Goal: Task Accomplishment & Management: Manage account settings

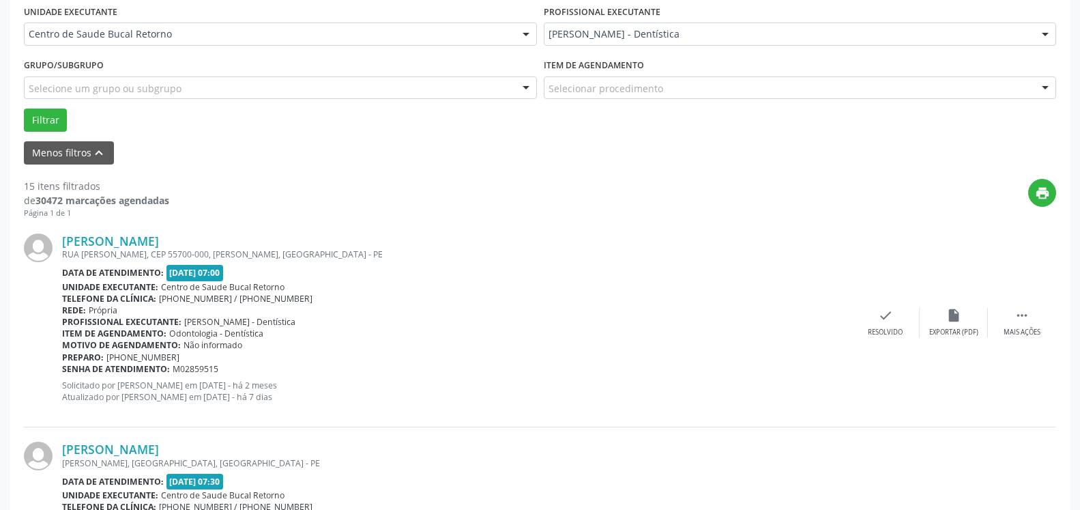
scroll to position [324, 0]
click at [1027, 323] on icon "" at bounding box center [1021, 315] width 15 height 15
click at [959, 315] on icon "alarm_off" at bounding box center [953, 315] width 15 height 15
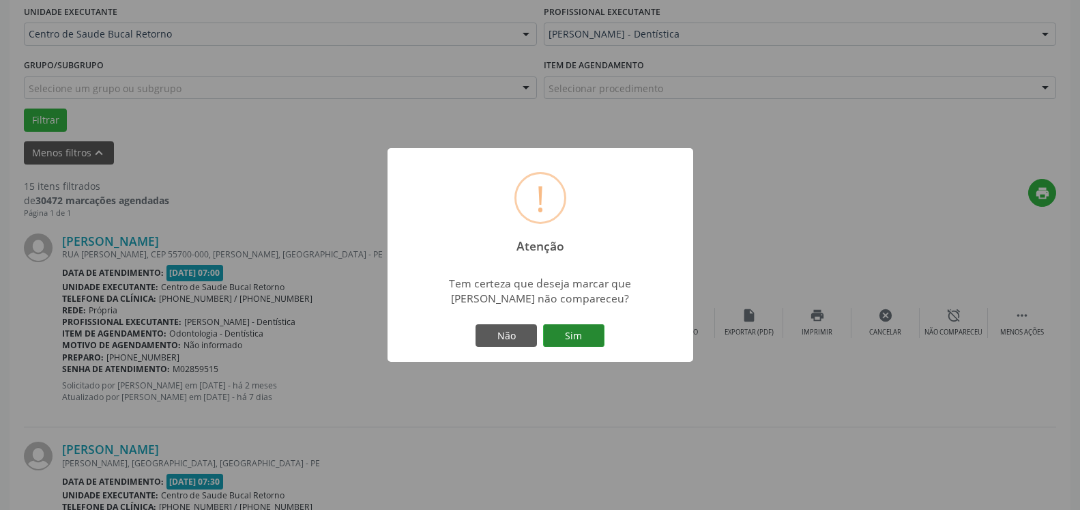
click at [589, 330] on button "Sim" at bounding box center [573, 335] width 61 height 23
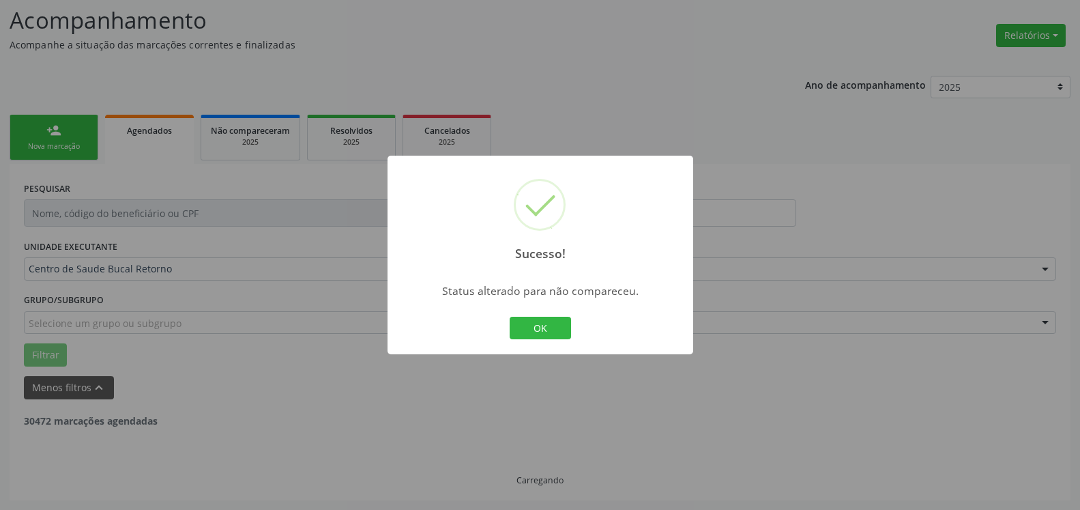
scroll to position [89, 0]
click at [544, 327] on button "OK" at bounding box center [540, 328] width 61 height 23
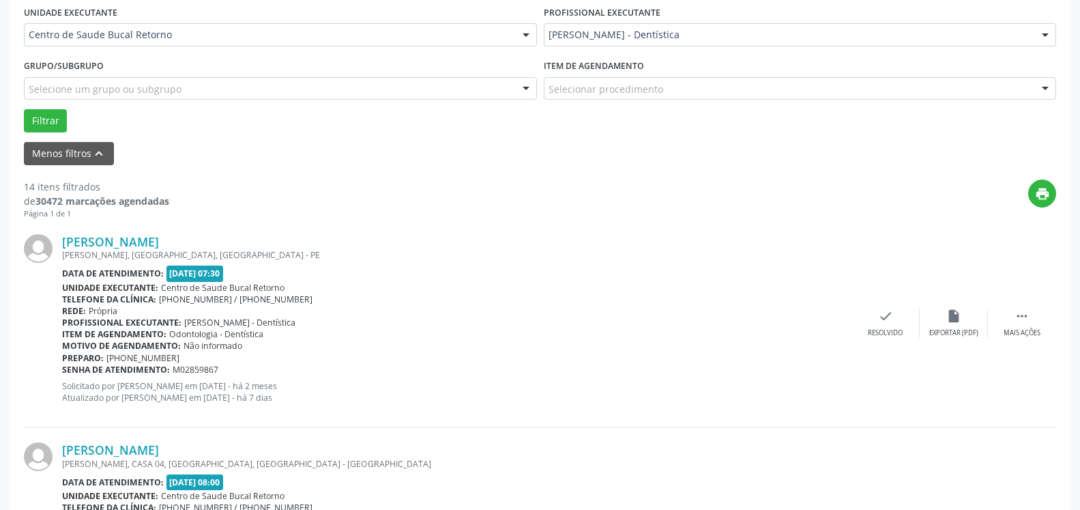
scroll to position [437, 0]
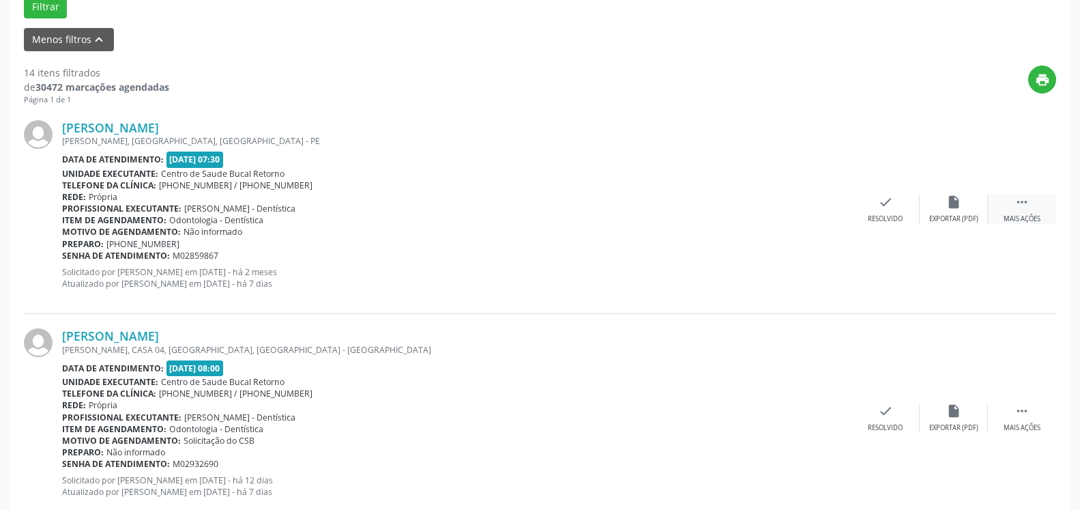
click at [1022, 205] on icon "" at bounding box center [1021, 201] width 15 height 15
click at [965, 205] on div "alarm_off Não compareceu" at bounding box center [954, 208] width 68 height 29
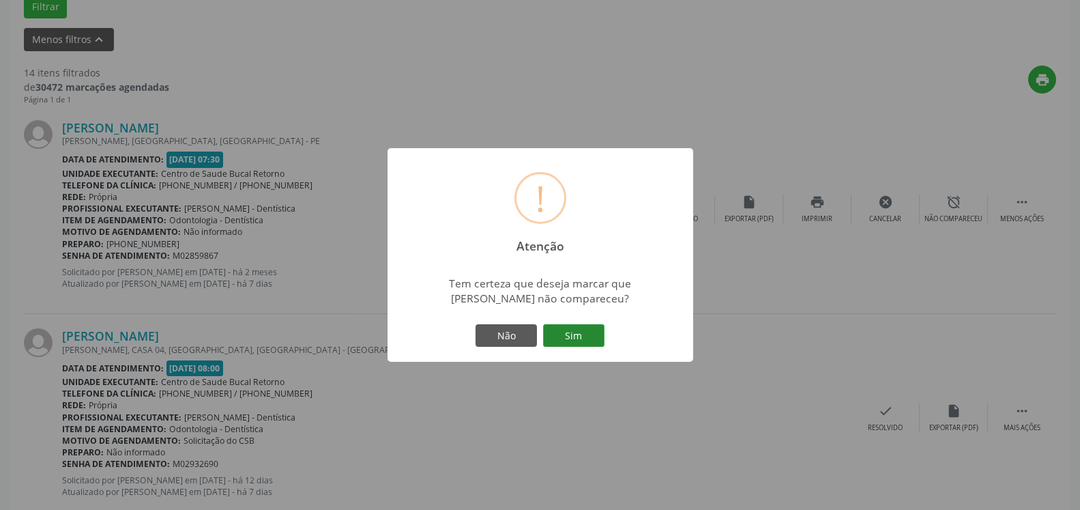
click at [576, 336] on button "Sim" at bounding box center [573, 335] width 61 height 23
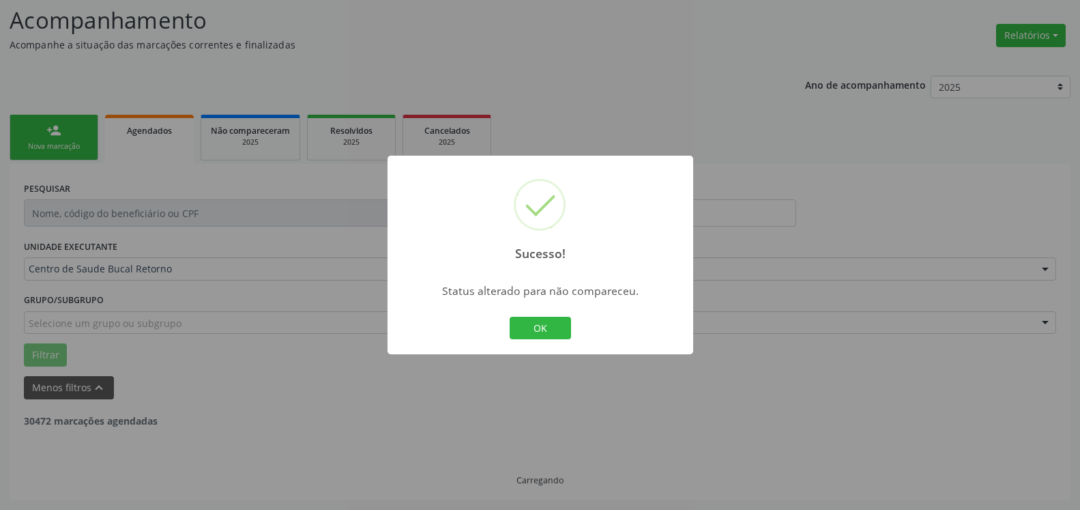
scroll to position [89, 0]
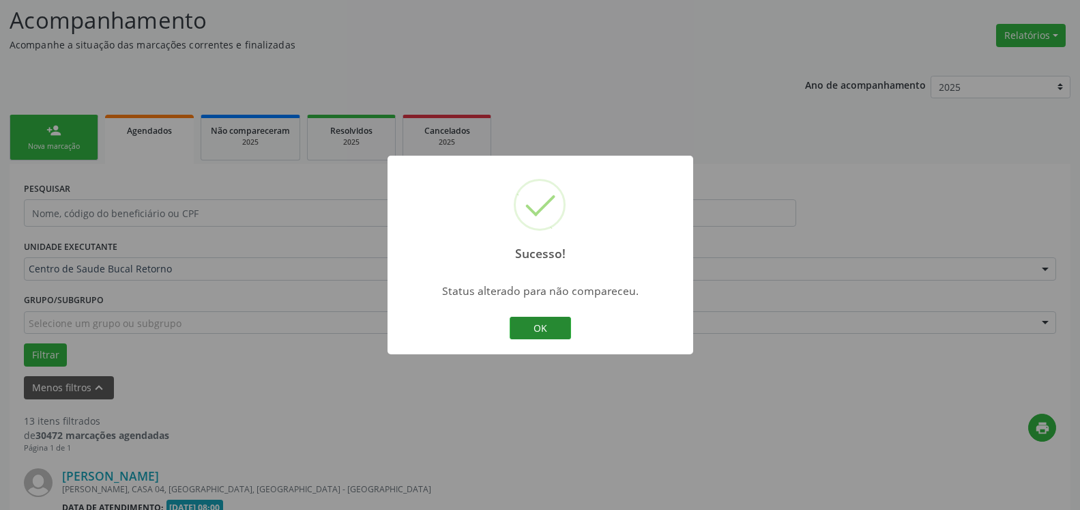
click at [538, 330] on button "OK" at bounding box center [540, 328] width 61 height 23
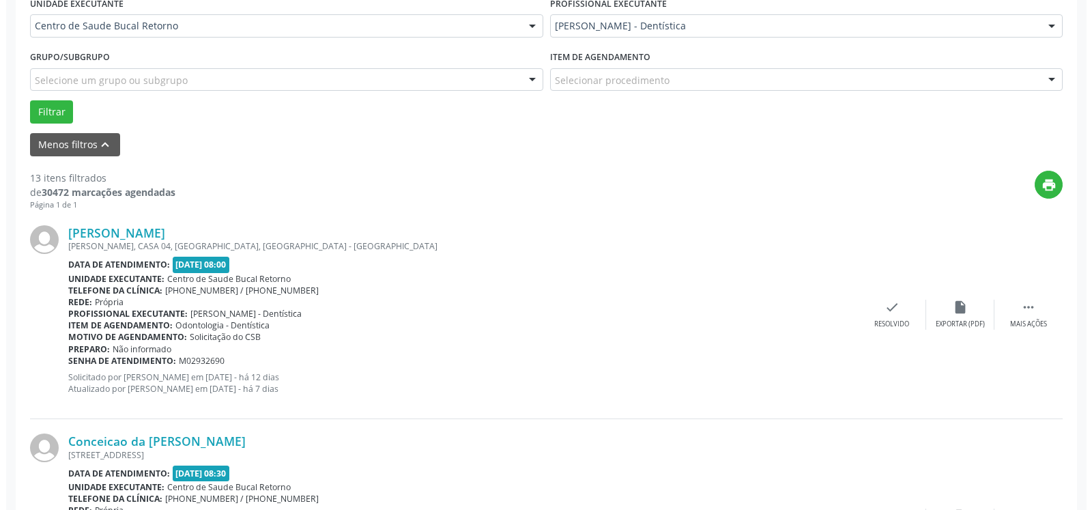
scroll to position [368, 0]
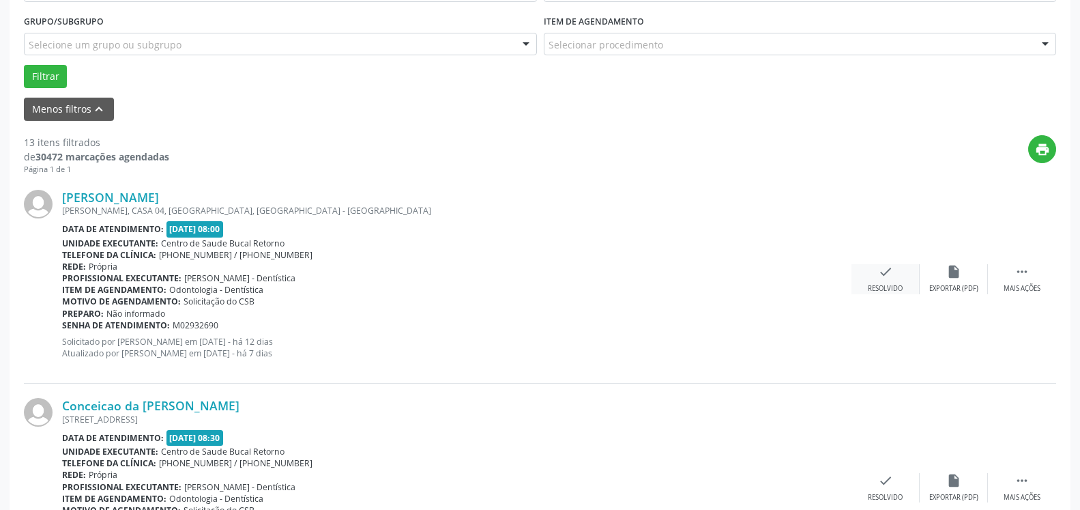
click at [890, 279] on icon "check" at bounding box center [885, 271] width 15 height 15
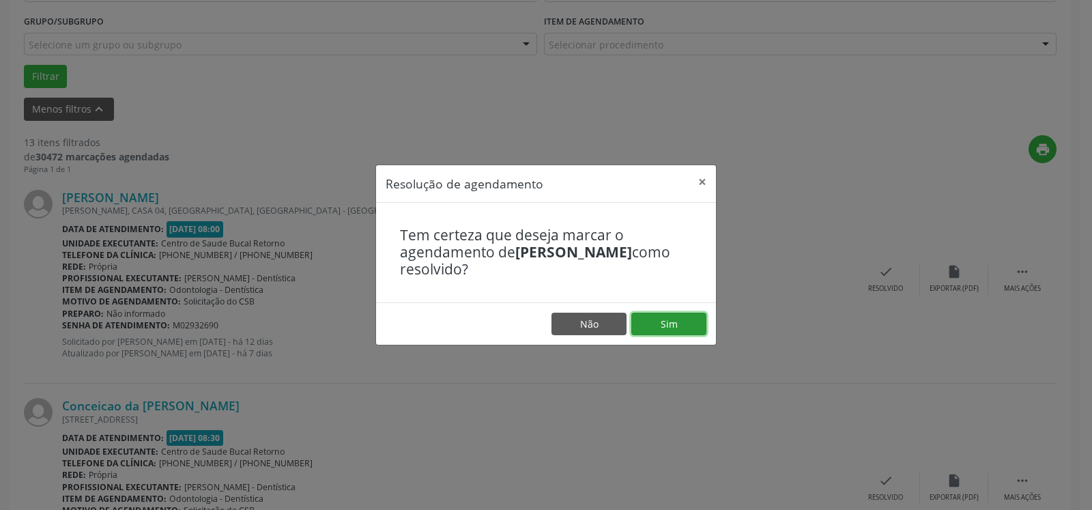
click at [645, 327] on button "Sim" at bounding box center [668, 323] width 75 height 23
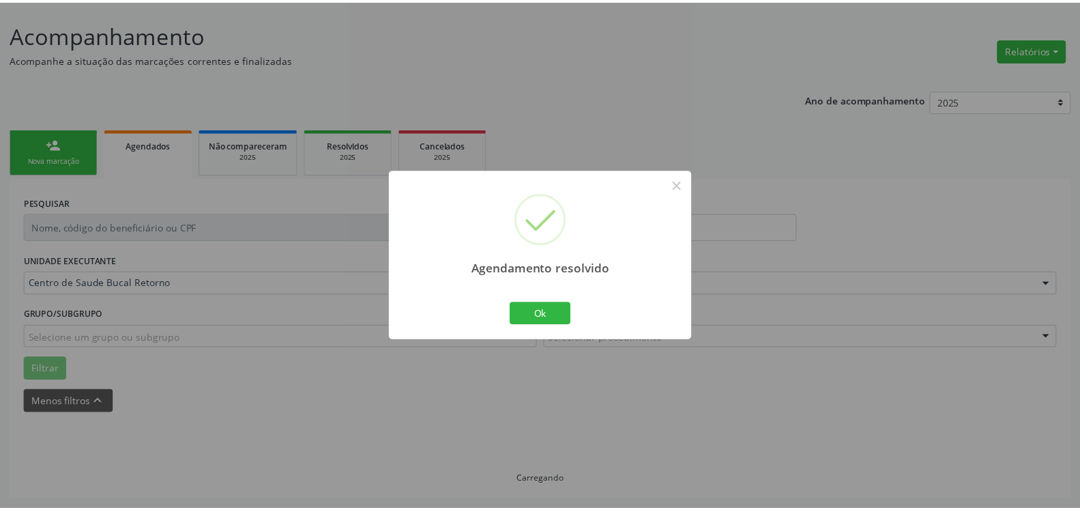
scroll to position [75, 0]
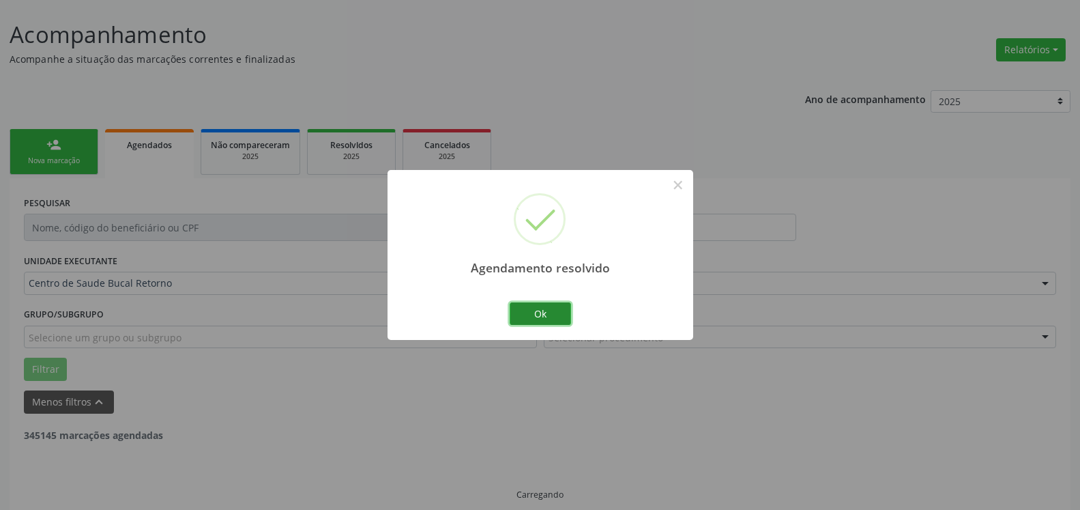
click at [535, 311] on button "Ok" at bounding box center [540, 313] width 61 height 23
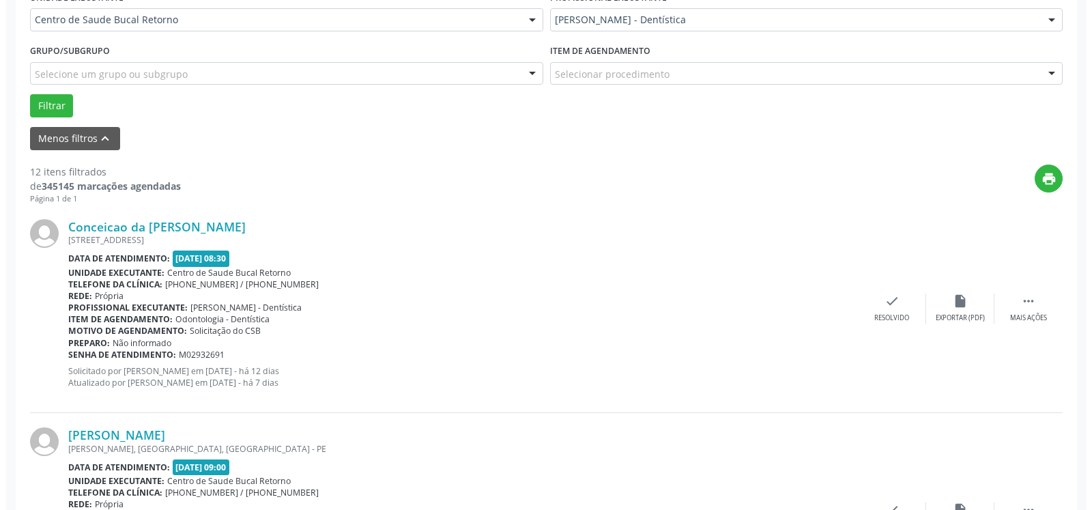
scroll to position [423, 0]
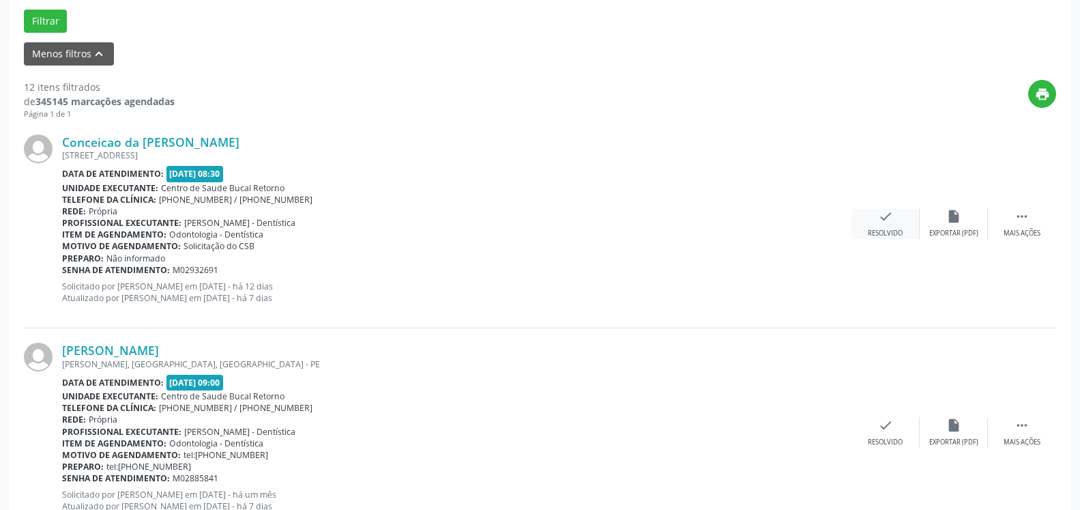
click at [885, 220] on icon "check" at bounding box center [885, 216] width 15 height 15
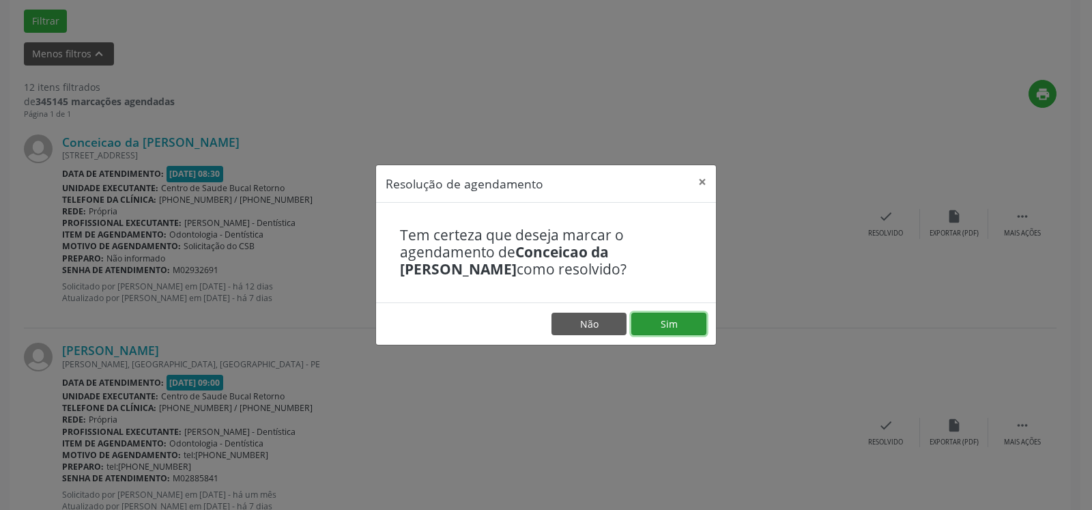
click at [683, 320] on button "Sim" at bounding box center [668, 323] width 75 height 23
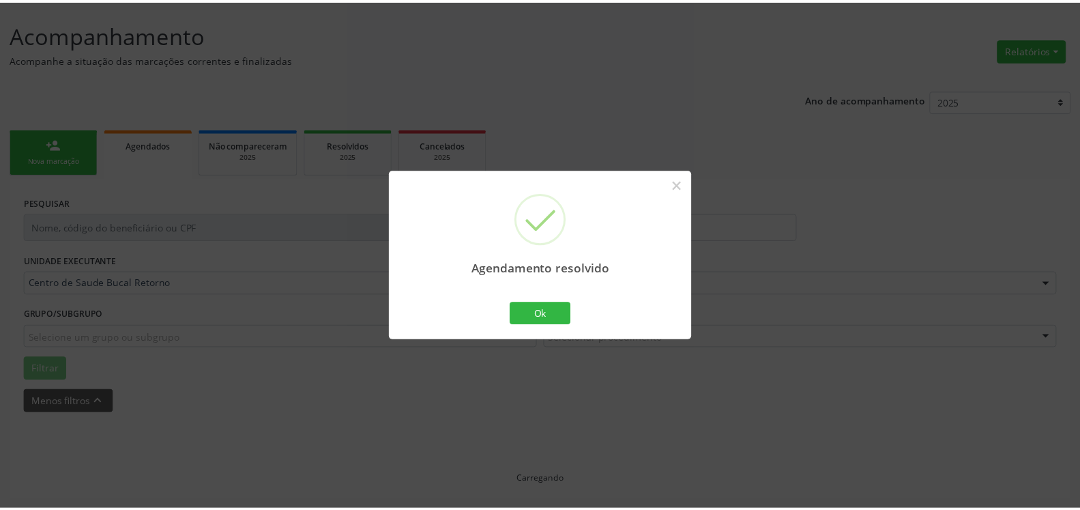
scroll to position [75, 0]
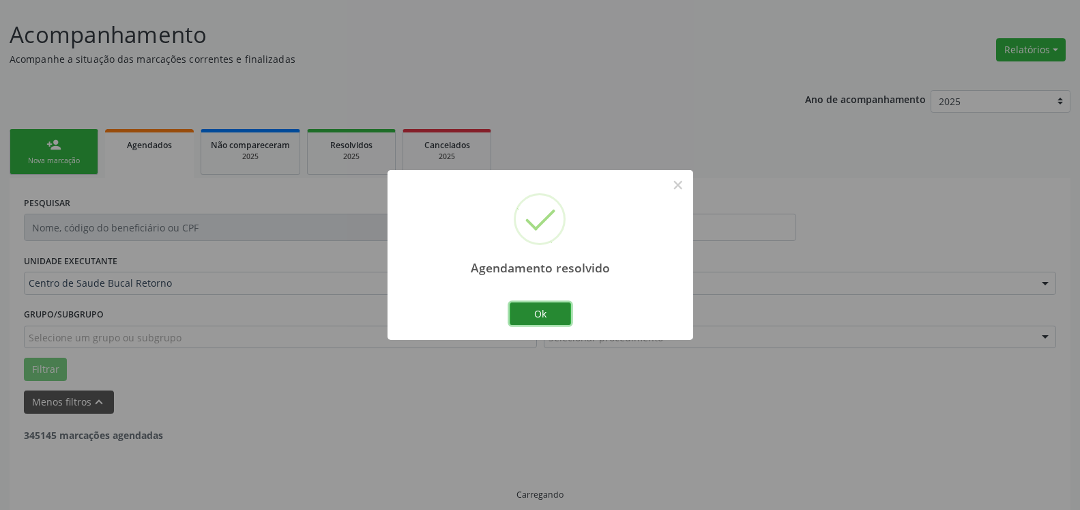
click at [553, 313] on button "Ok" at bounding box center [540, 313] width 61 height 23
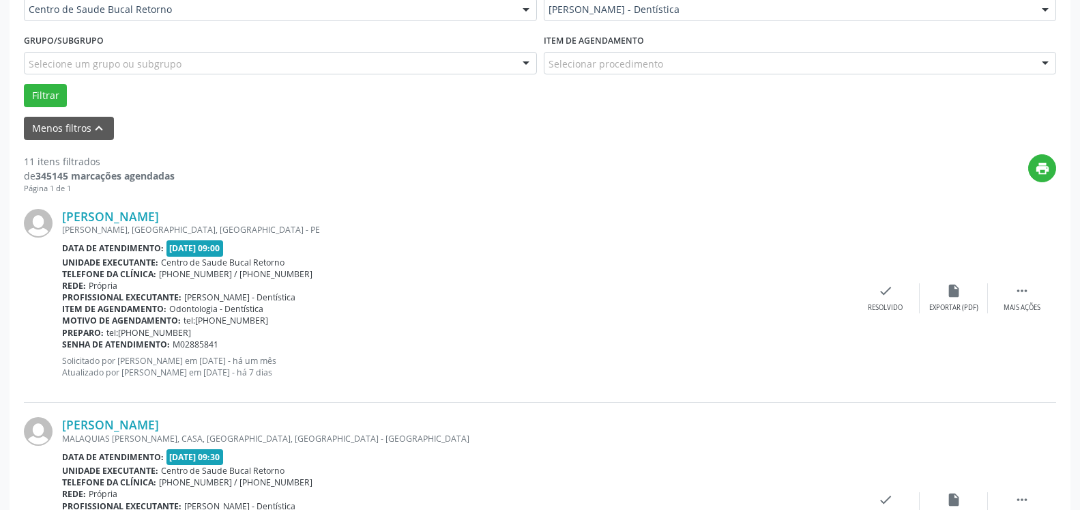
scroll to position [353, 0]
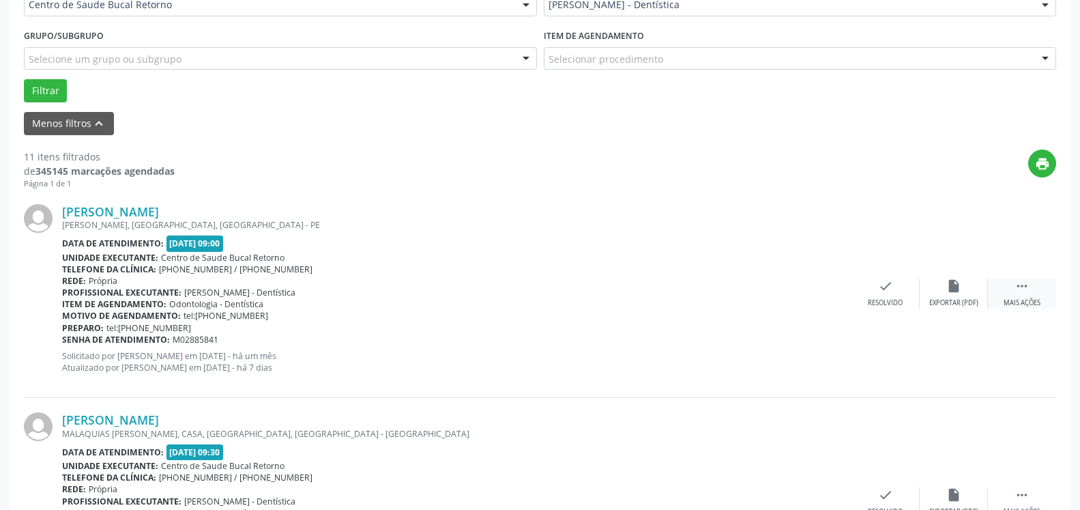
click at [1021, 289] on icon "" at bounding box center [1021, 285] width 15 height 15
click at [965, 289] on div "alarm_off Não compareceu" at bounding box center [954, 292] width 68 height 29
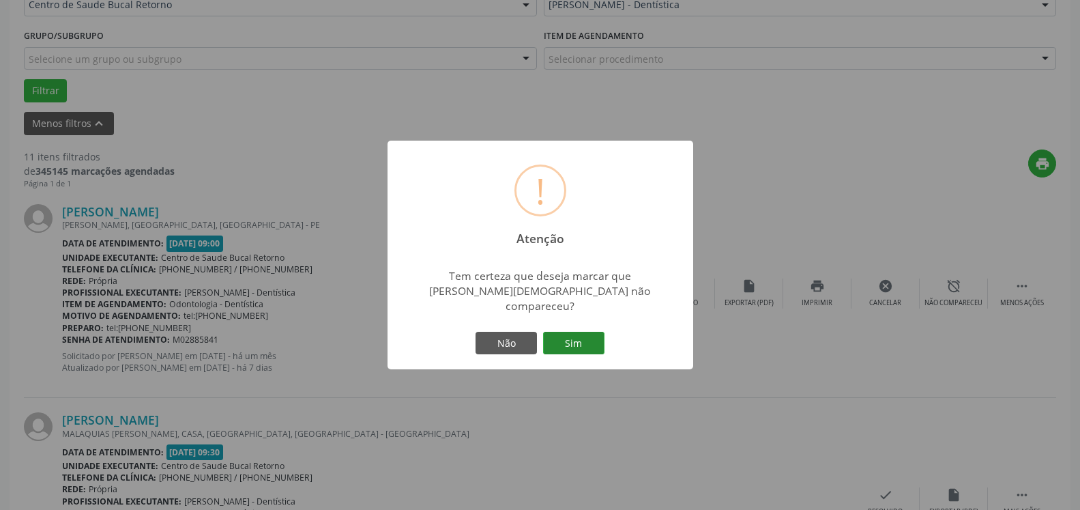
click at [572, 334] on button "Sim" at bounding box center [573, 343] width 61 height 23
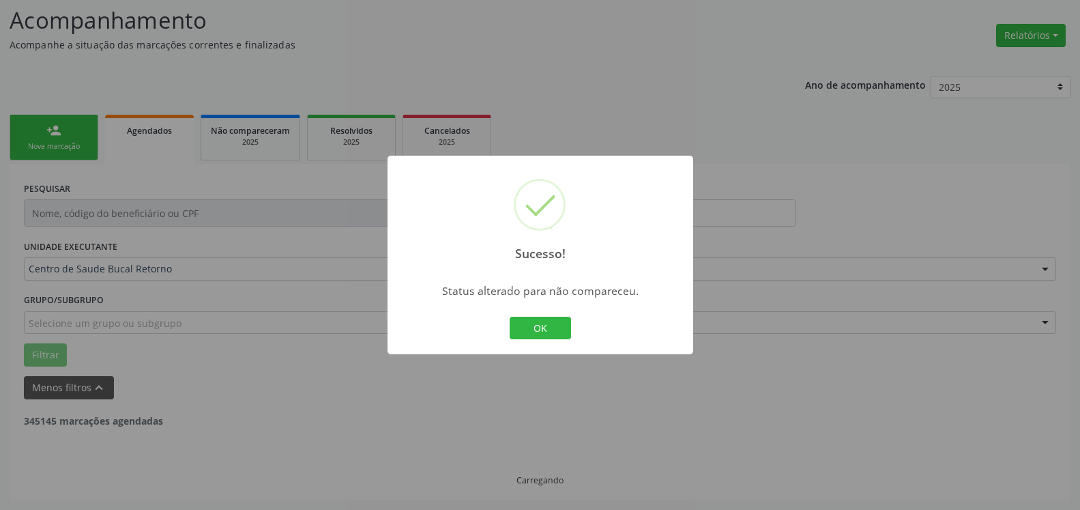
scroll to position [89, 0]
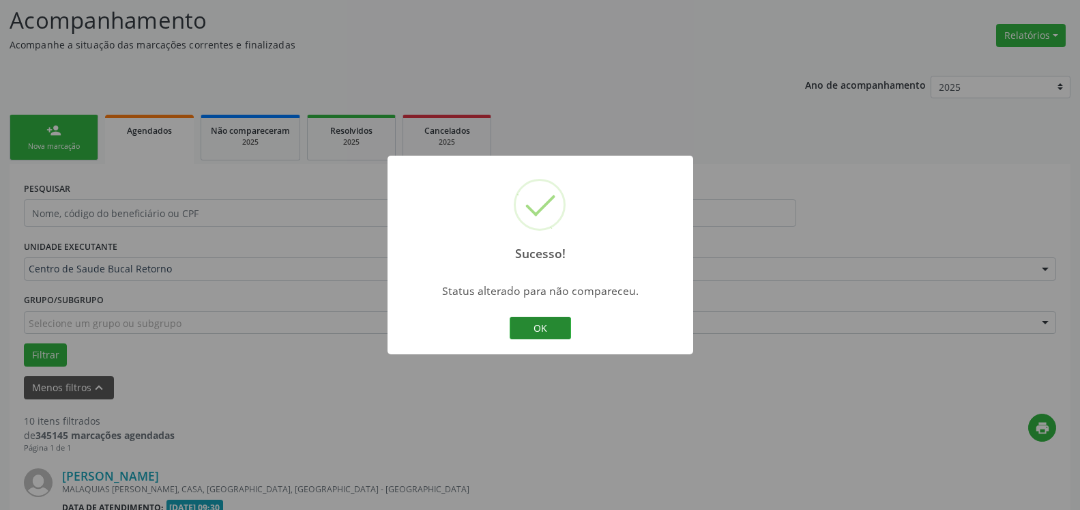
click at [525, 322] on button "OK" at bounding box center [540, 328] width 61 height 23
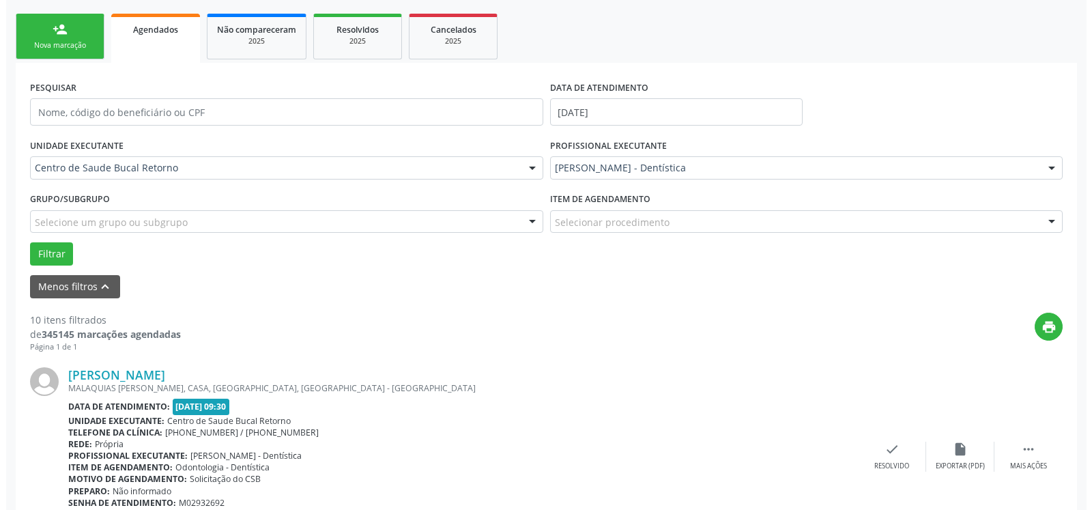
scroll to position [298, 0]
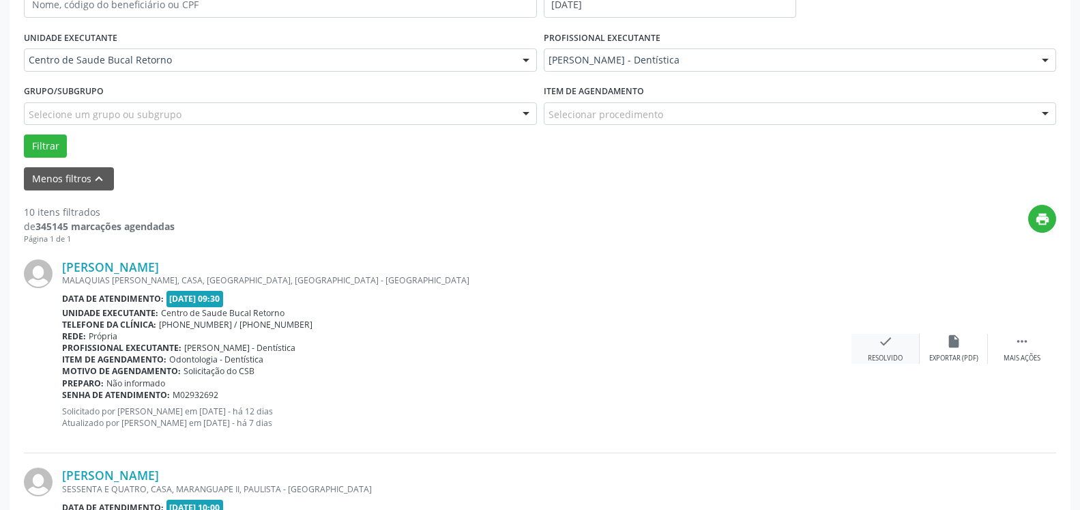
click at [876, 348] on div "check Resolvido" at bounding box center [885, 348] width 68 height 29
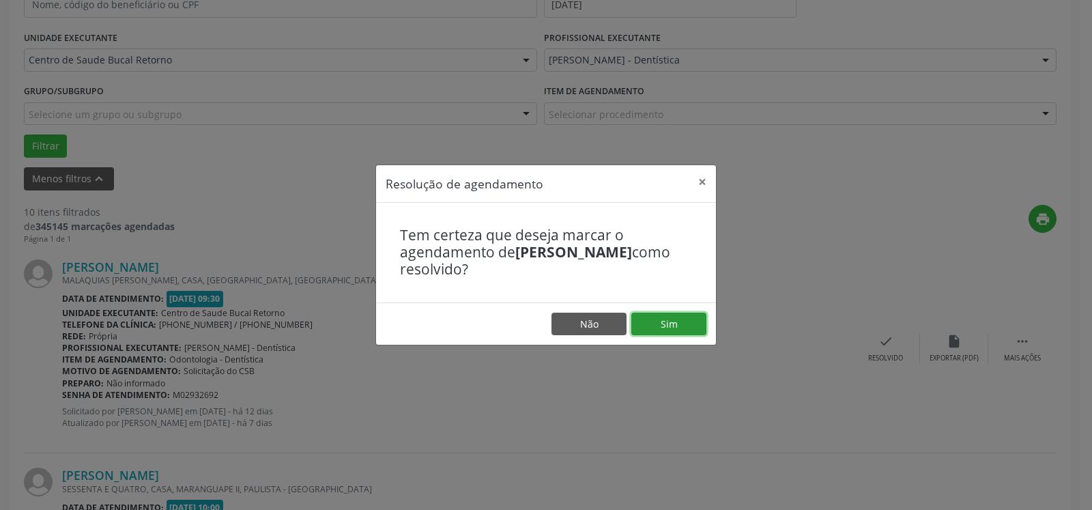
click at [678, 317] on button "Sim" at bounding box center [668, 323] width 75 height 23
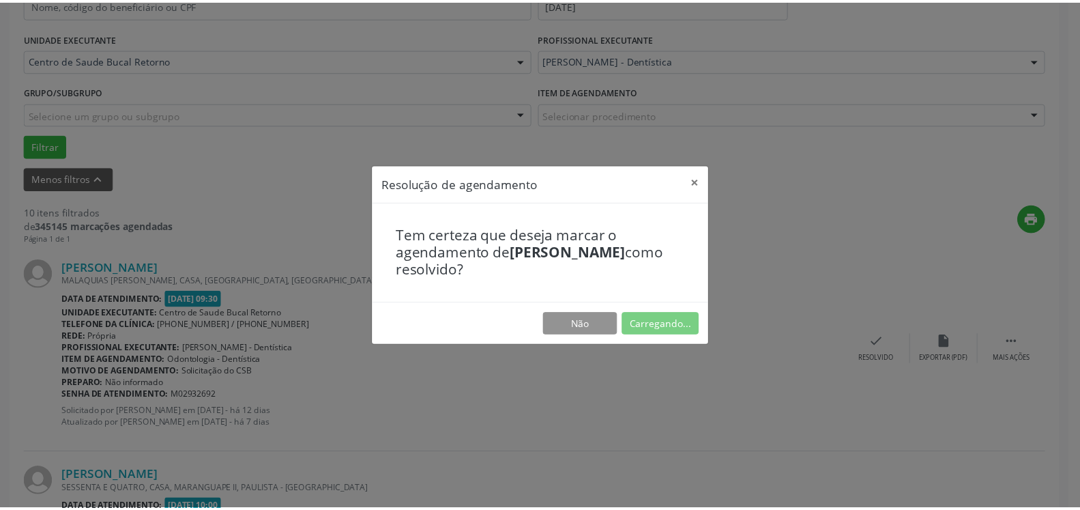
scroll to position [75, 0]
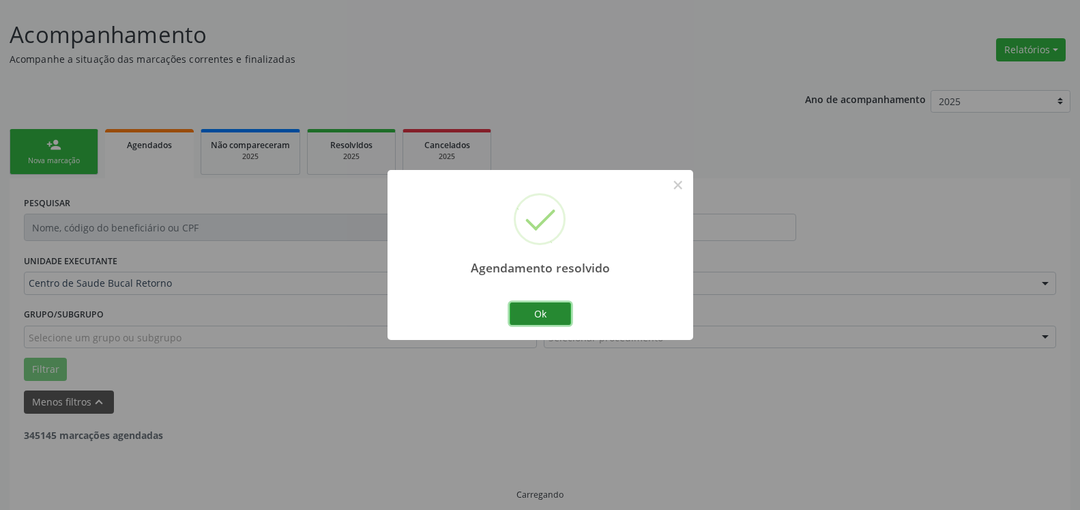
click at [556, 316] on button "Ok" at bounding box center [540, 313] width 61 height 23
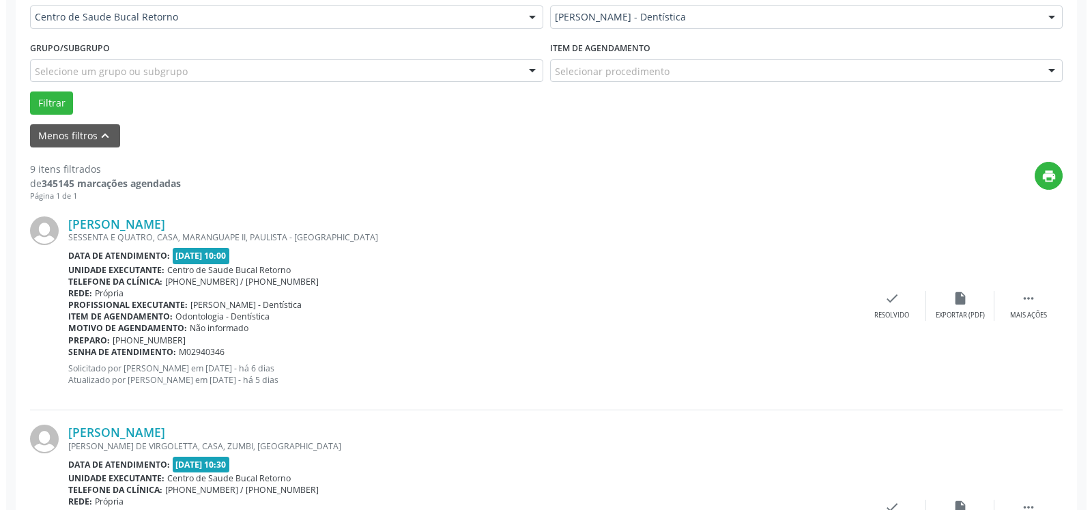
scroll to position [353, 0]
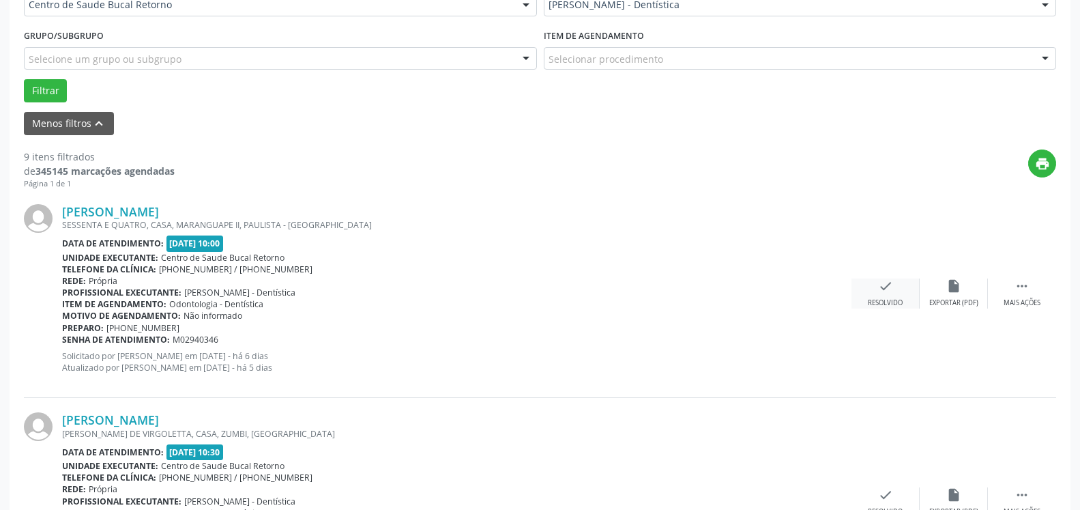
click at [886, 298] on div "check Resolvido" at bounding box center [885, 292] width 68 height 29
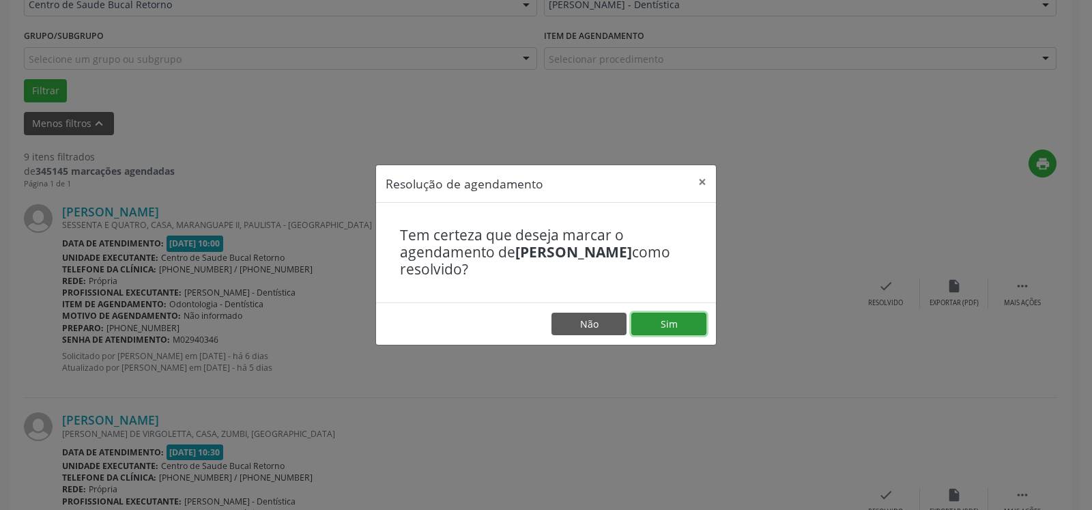
click at [699, 322] on button "Sim" at bounding box center [668, 323] width 75 height 23
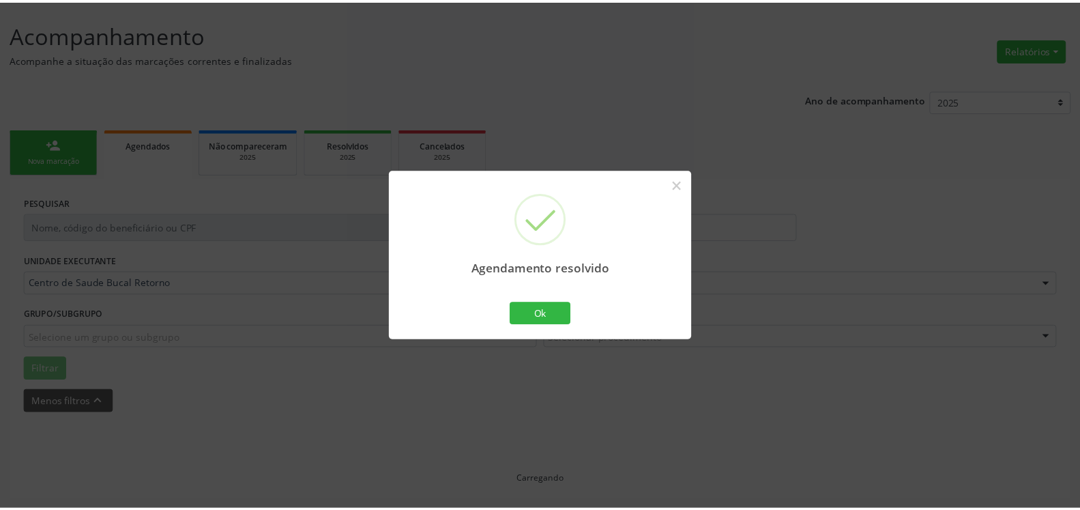
scroll to position [75, 0]
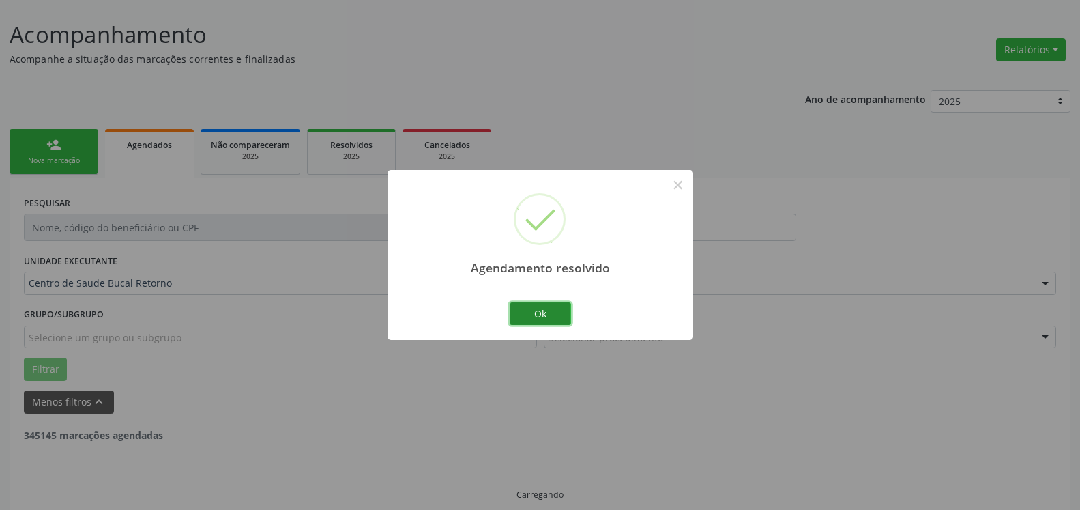
click at [539, 317] on button "Ok" at bounding box center [540, 313] width 61 height 23
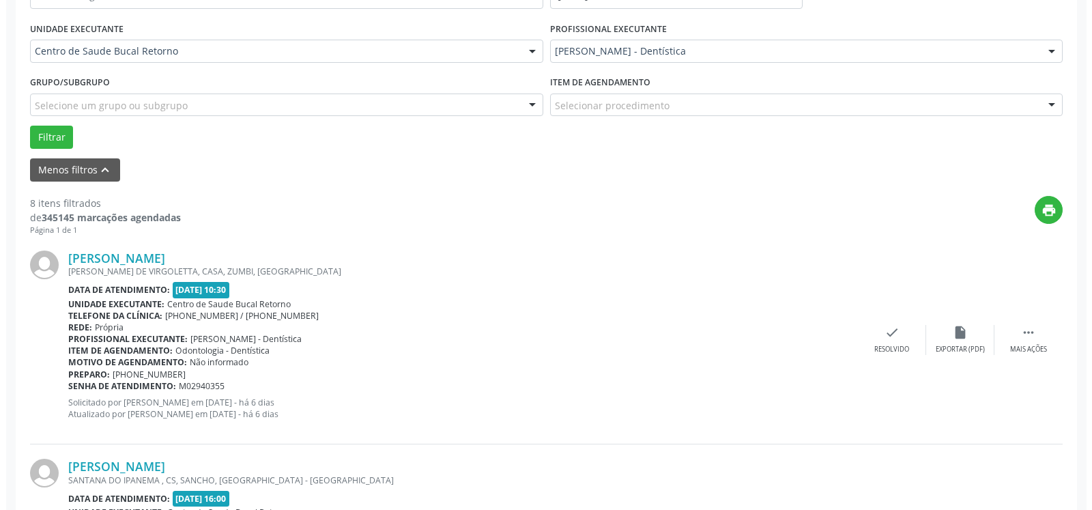
scroll to position [353, 0]
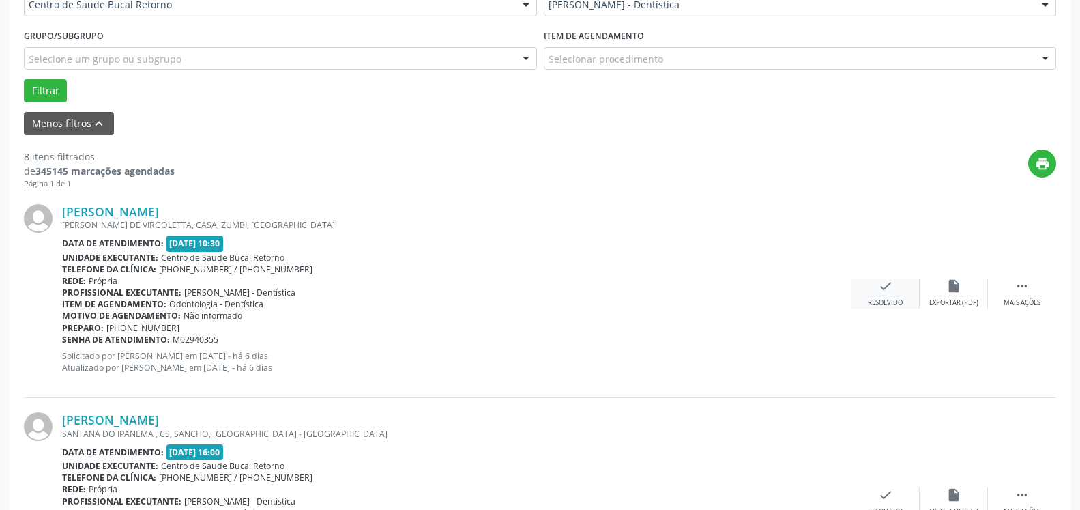
click at [885, 291] on icon "check" at bounding box center [885, 285] width 15 height 15
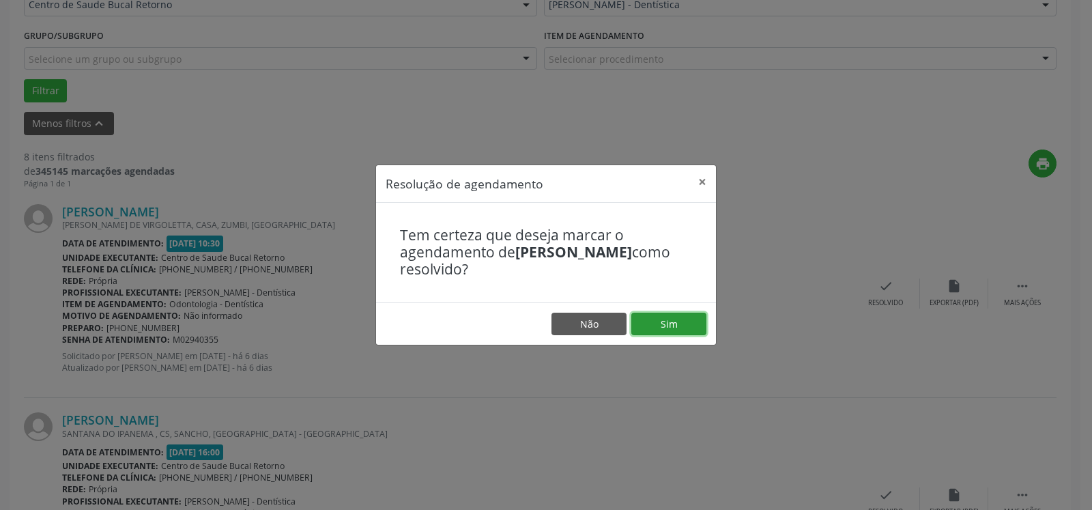
click at [659, 325] on button "Sim" at bounding box center [668, 323] width 75 height 23
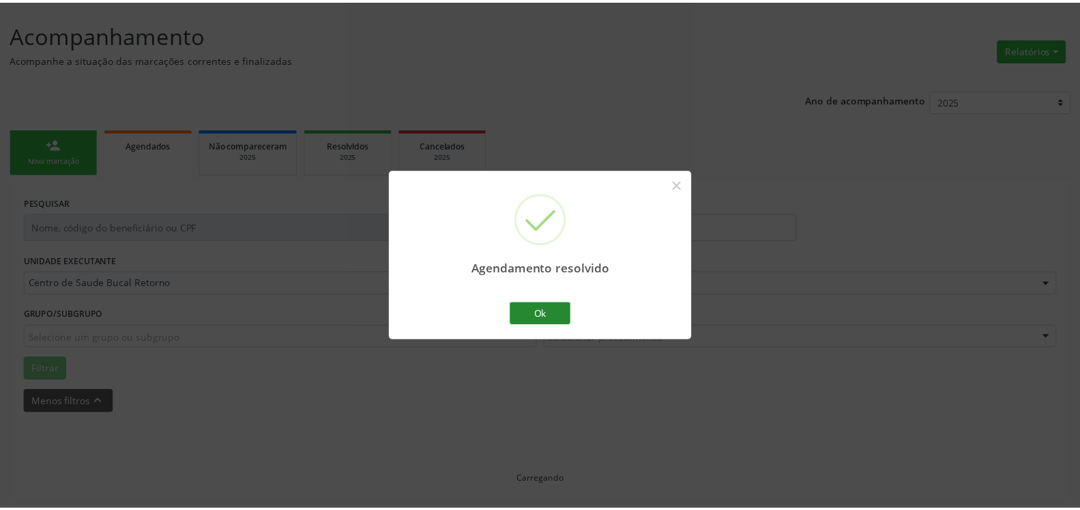
scroll to position [75, 0]
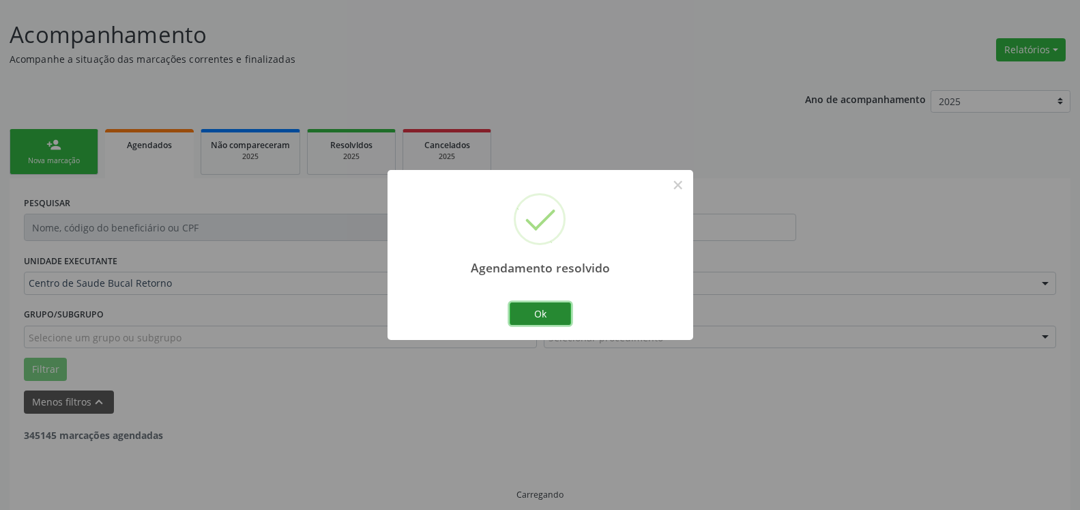
click at [540, 313] on button "Ok" at bounding box center [540, 313] width 61 height 23
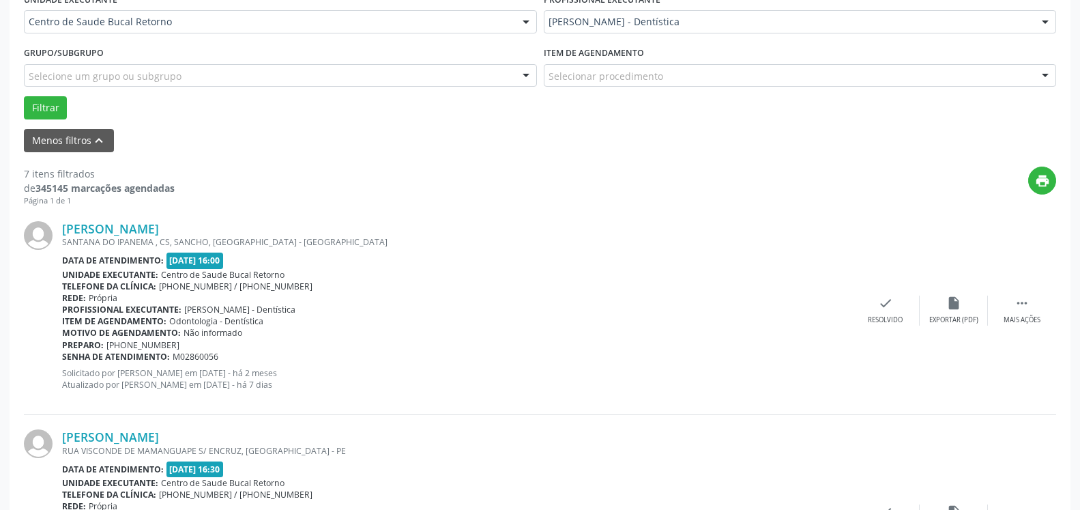
scroll to position [353, 0]
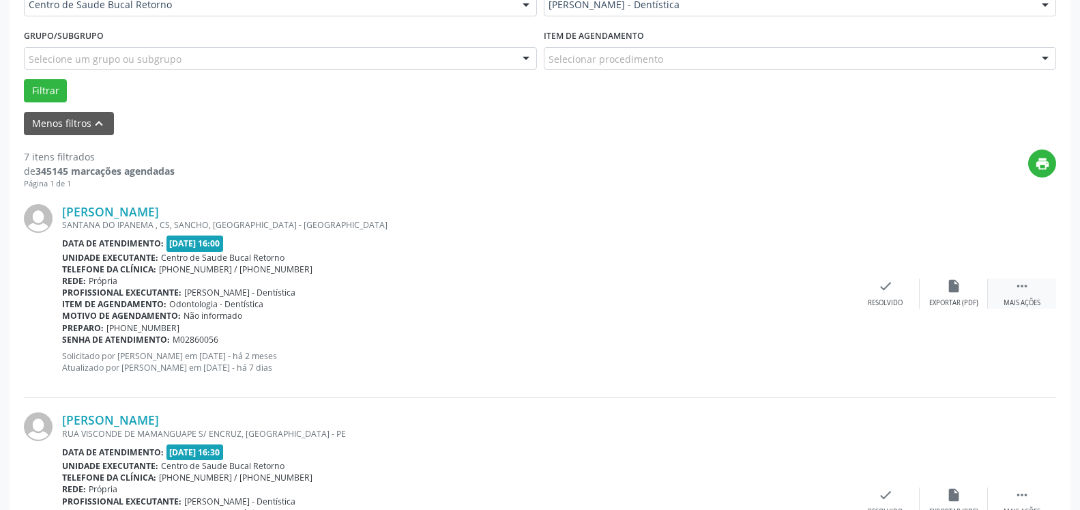
click at [1031, 292] on div " Mais ações" at bounding box center [1022, 292] width 68 height 29
click at [970, 287] on div "alarm_off Não compareceu" at bounding box center [954, 292] width 68 height 29
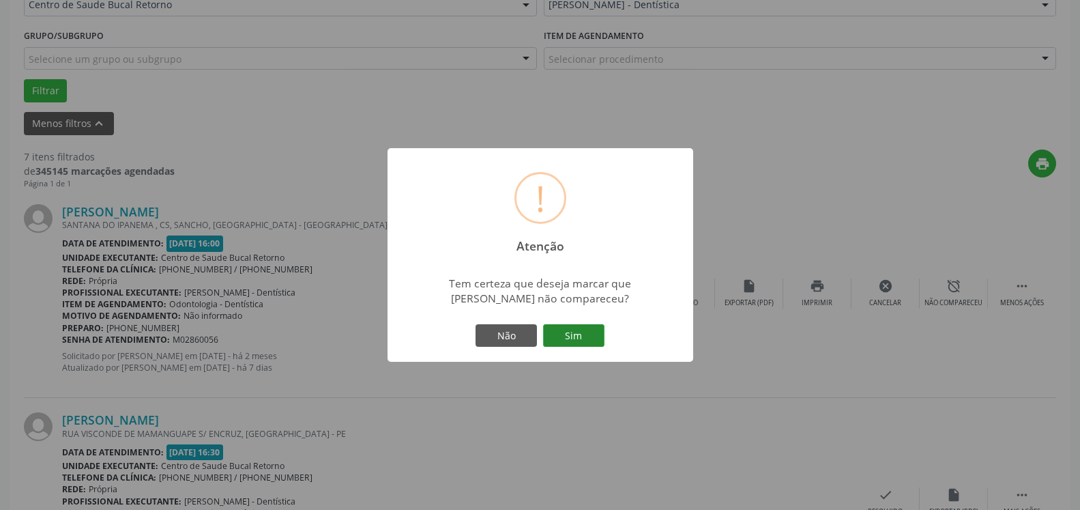
click at [600, 334] on button "Sim" at bounding box center [573, 335] width 61 height 23
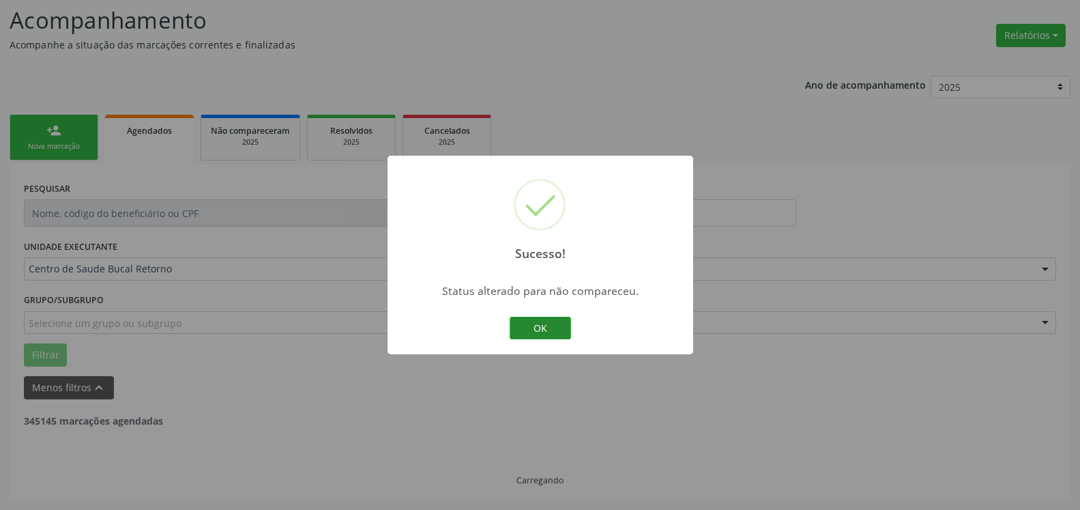
click at [535, 323] on button "OK" at bounding box center [540, 328] width 61 height 23
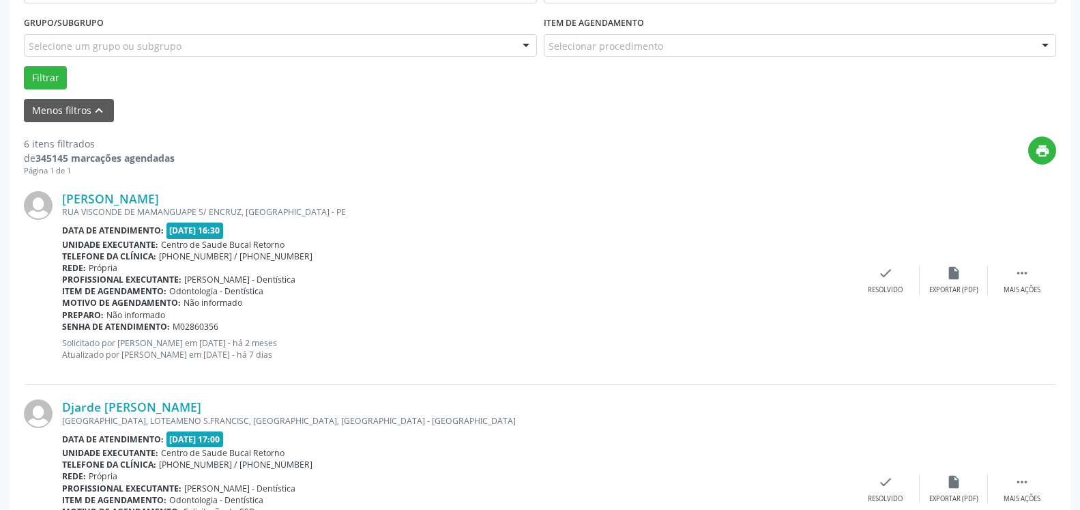
scroll to position [368, 0]
click at [1024, 275] on icon "" at bounding box center [1021, 271] width 15 height 15
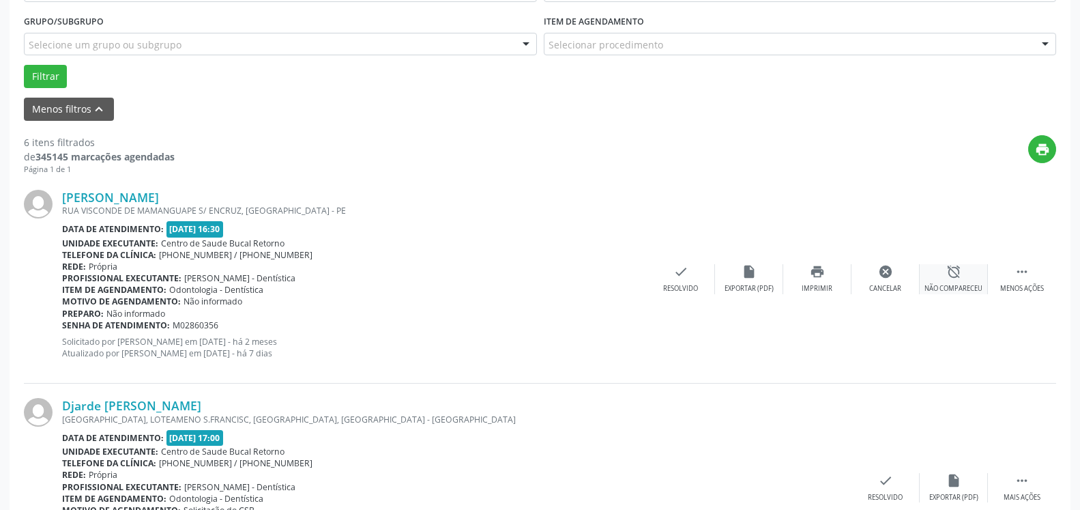
click at [943, 272] on div "alarm_off Não compareceu" at bounding box center [954, 278] width 68 height 29
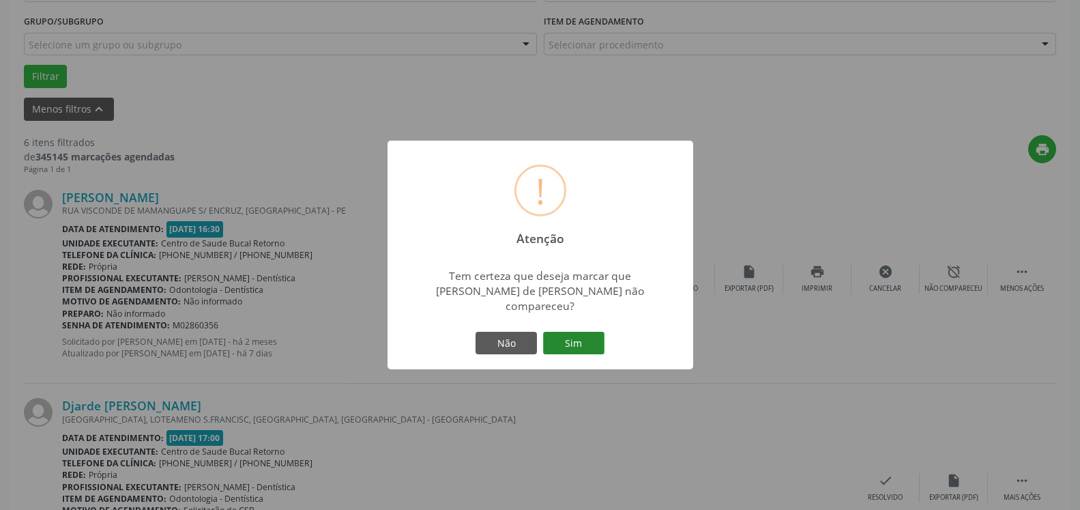
click at [571, 334] on button "Sim" at bounding box center [573, 343] width 61 height 23
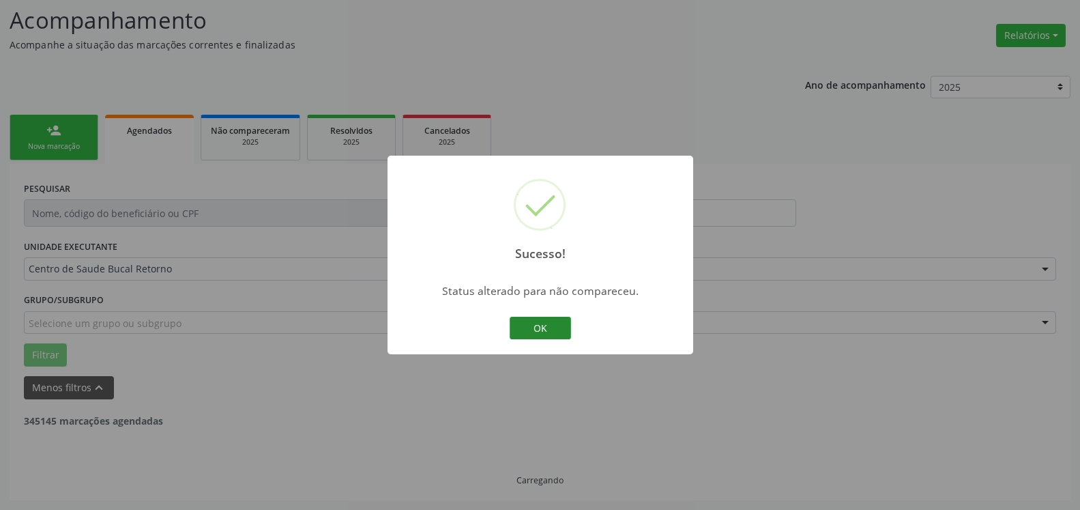
scroll to position [89, 0]
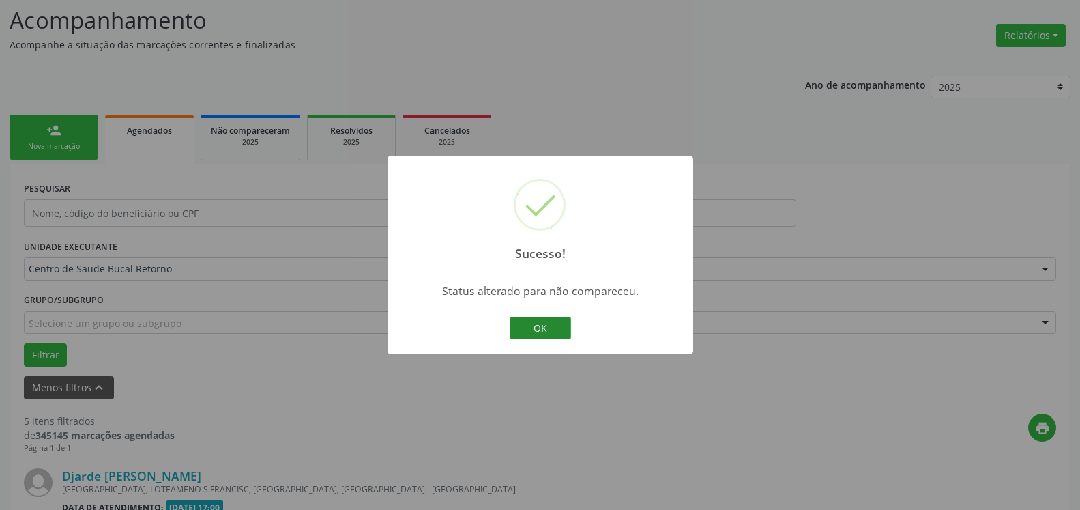
click at [546, 325] on button "OK" at bounding box center [540, 328] width 61 height 23
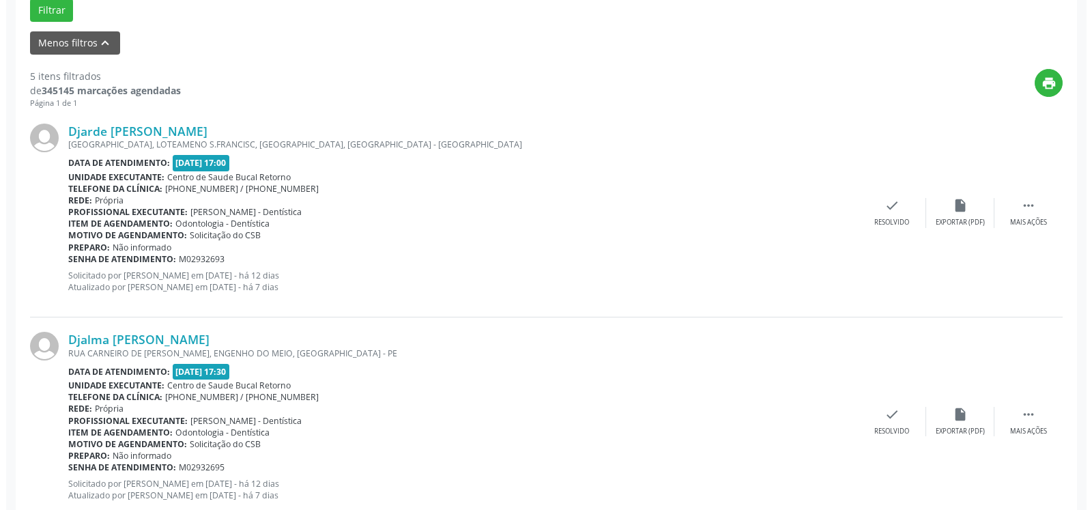
scroll to position [437, 0]
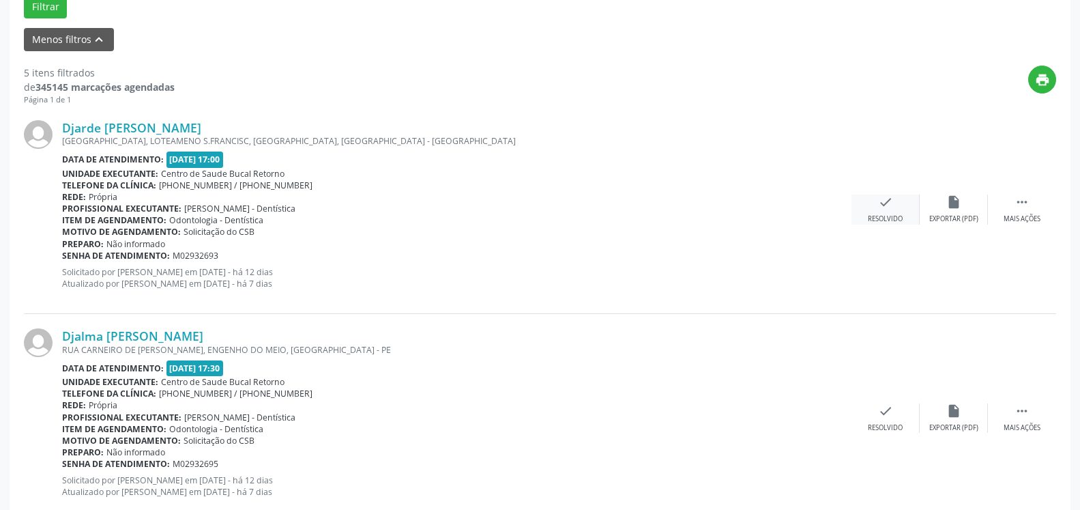
click at [890, 209] on icon "check" at bounding box center [885, 201] width 15 height 15
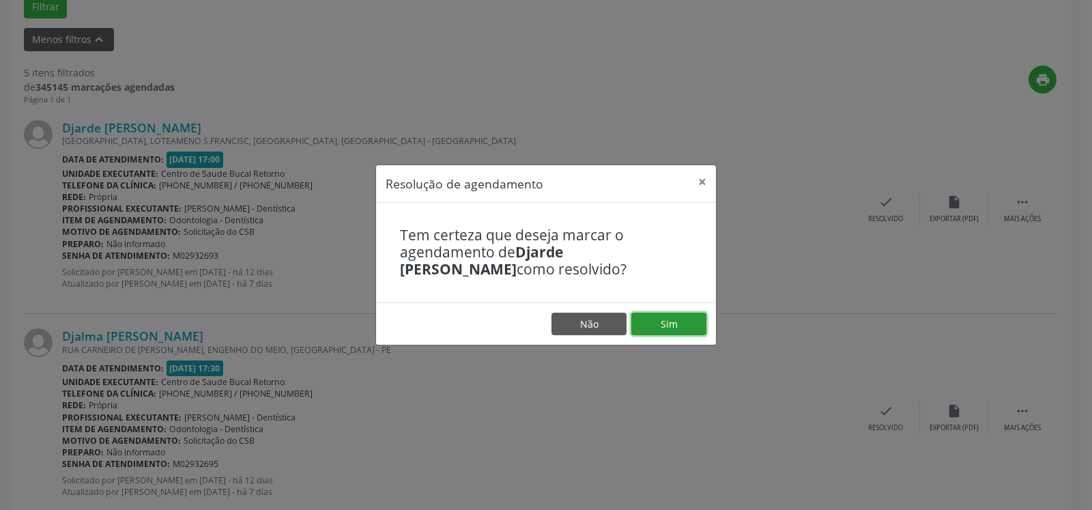
click at [694, 321] on button "Sim" at bounding box center [668, 323] width 75 height 23
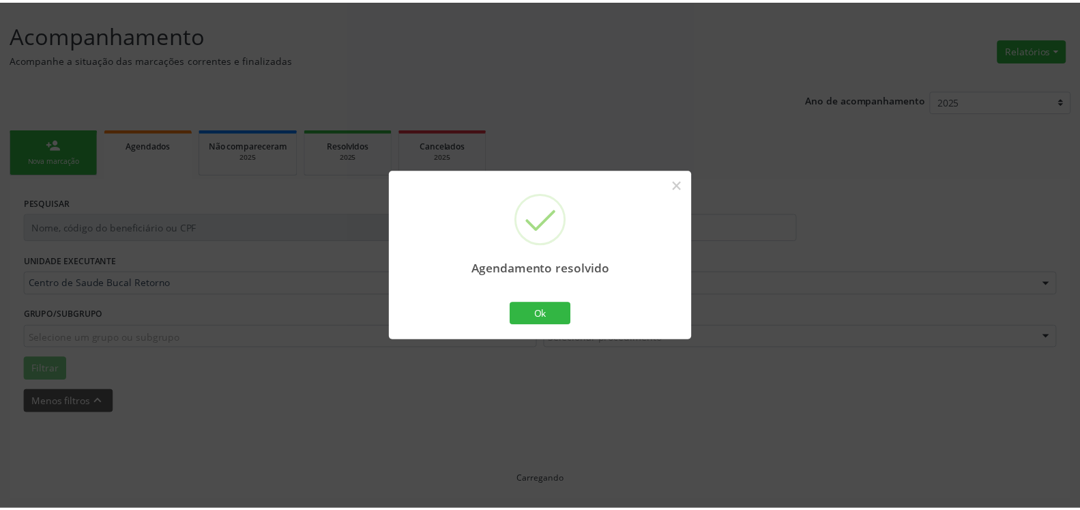
scroll to position [75, 0]
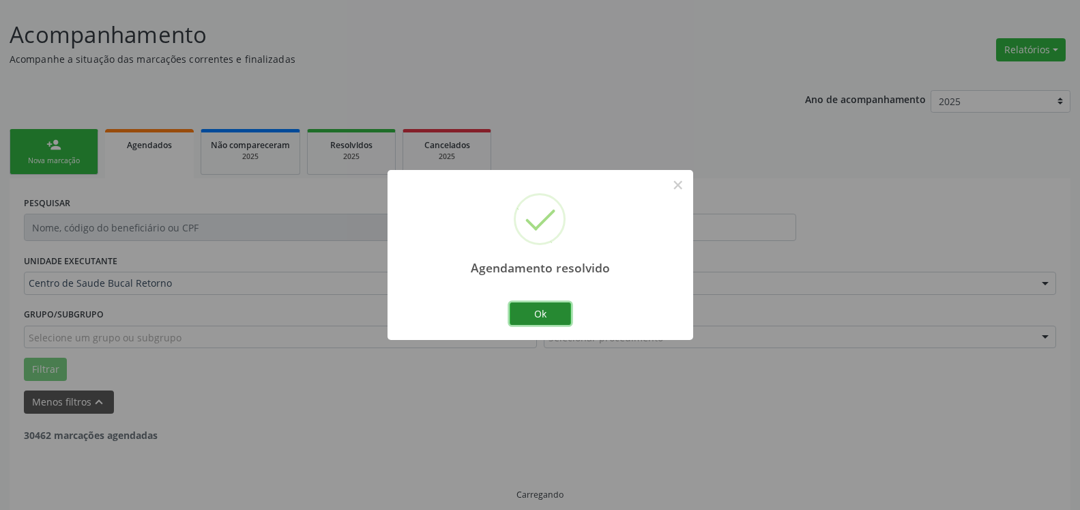
click at [533, 313] on button "Ok" at bounding box center [540, 313] width 61 height 23
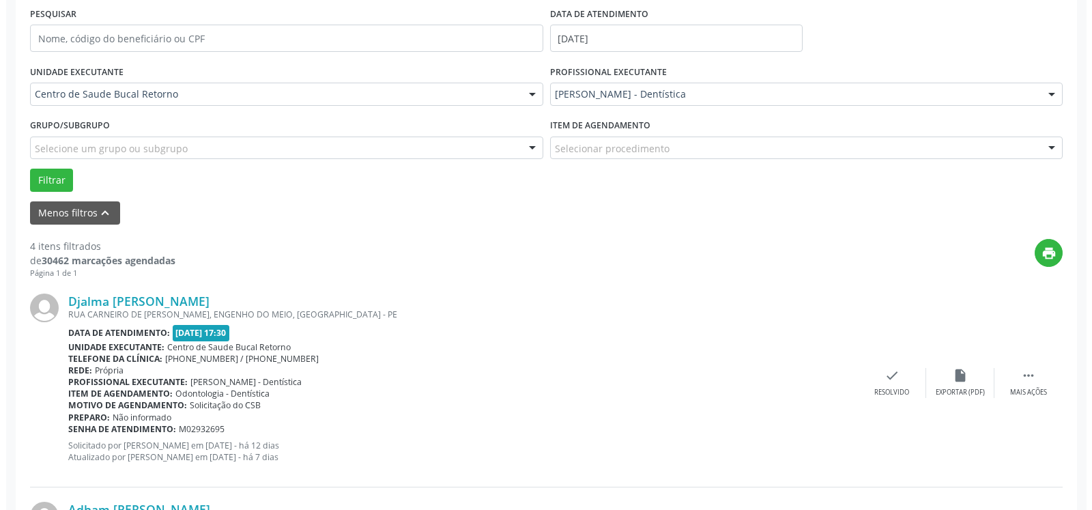
scroll to position [353, 0]
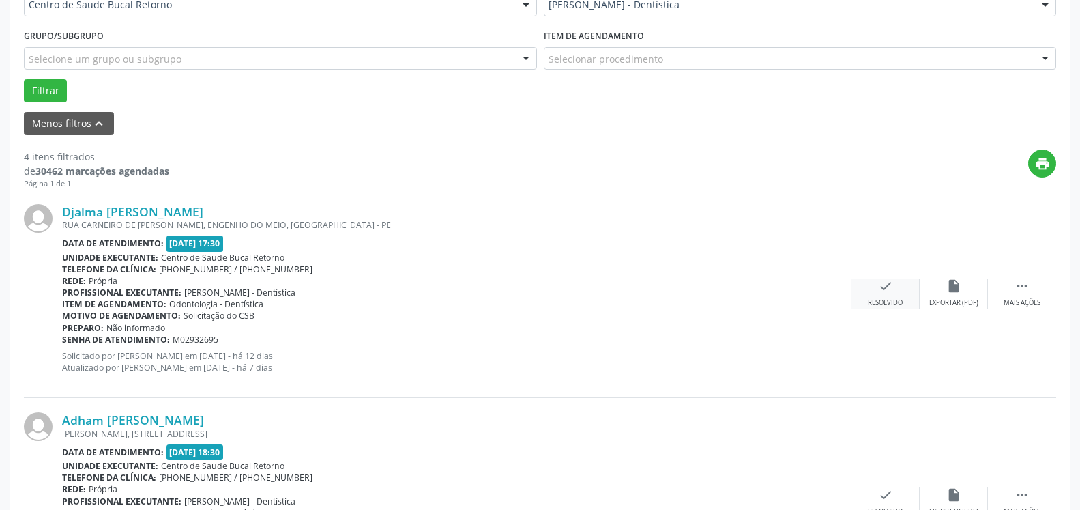
click at [878, 293] on icon "check" at bounding box center [885, 285] width 15 height 15
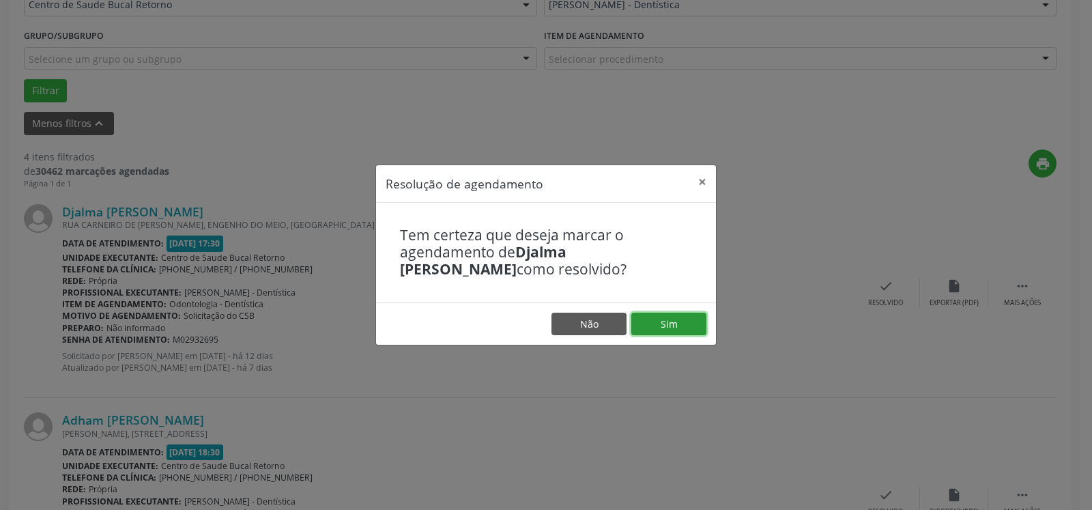
click at [661, 324] on button "Sim" at bounding box center [668, 323] width 75 height 23
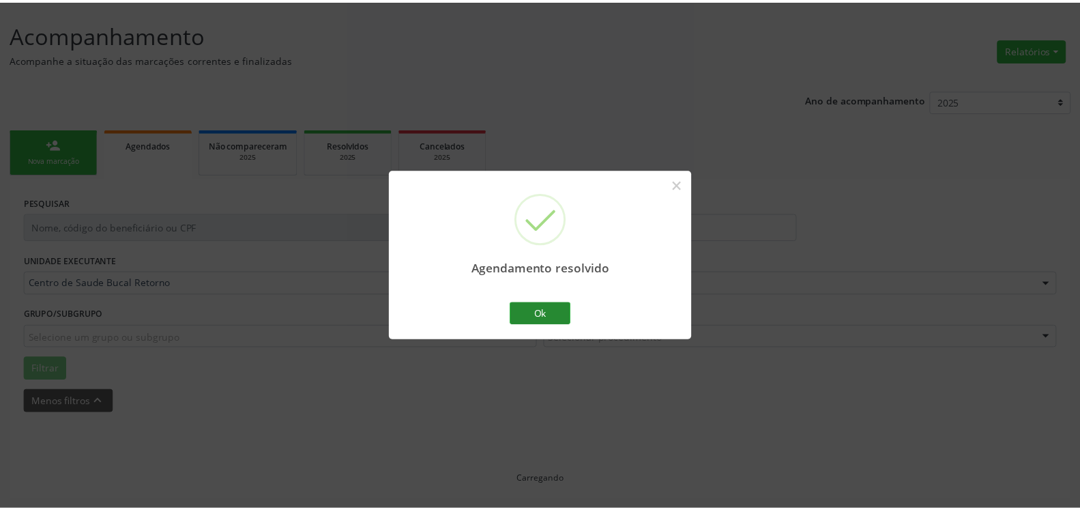
scroll to position [75, 0]
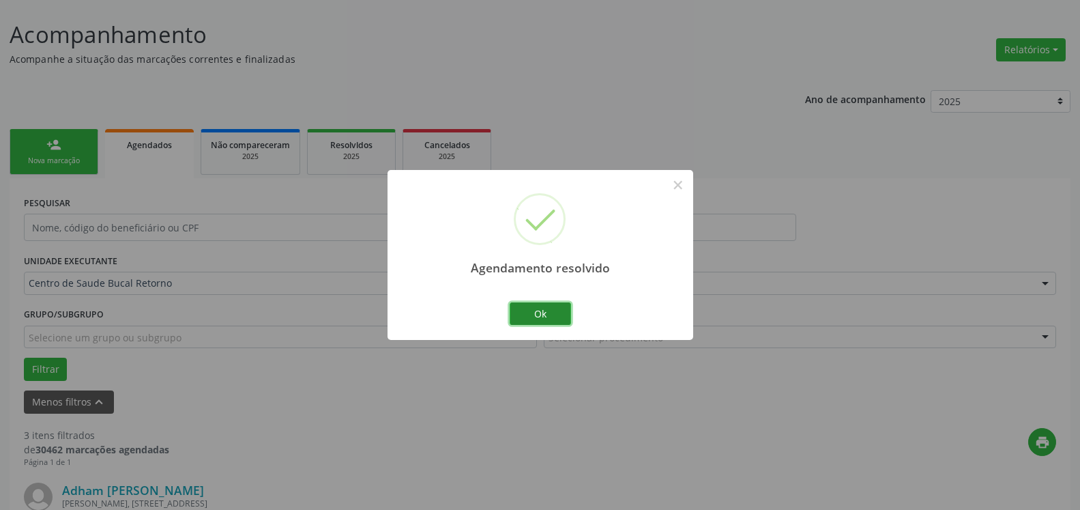
click at [546, 314] on button "Ok" at bounding box center [540, 313] width 61 height 23
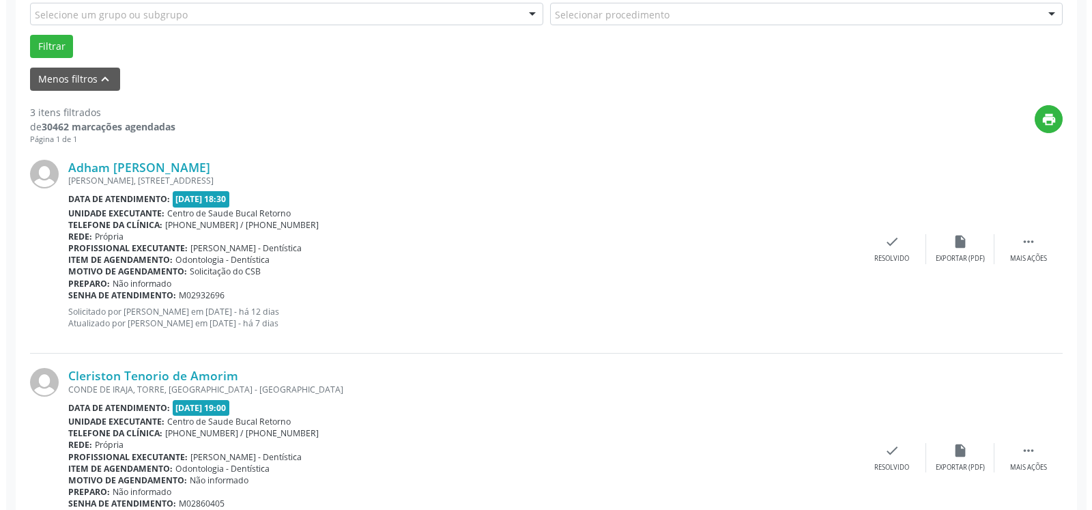
scroll to position [423, 0]
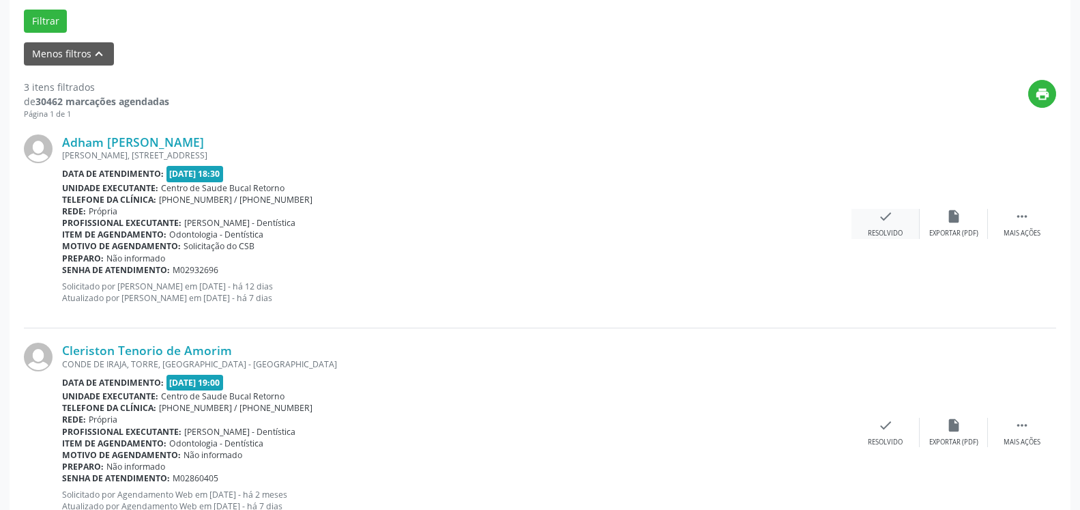
click at [887, 218] on icon "check" at bounding box center [885, 216] width 15 height 15
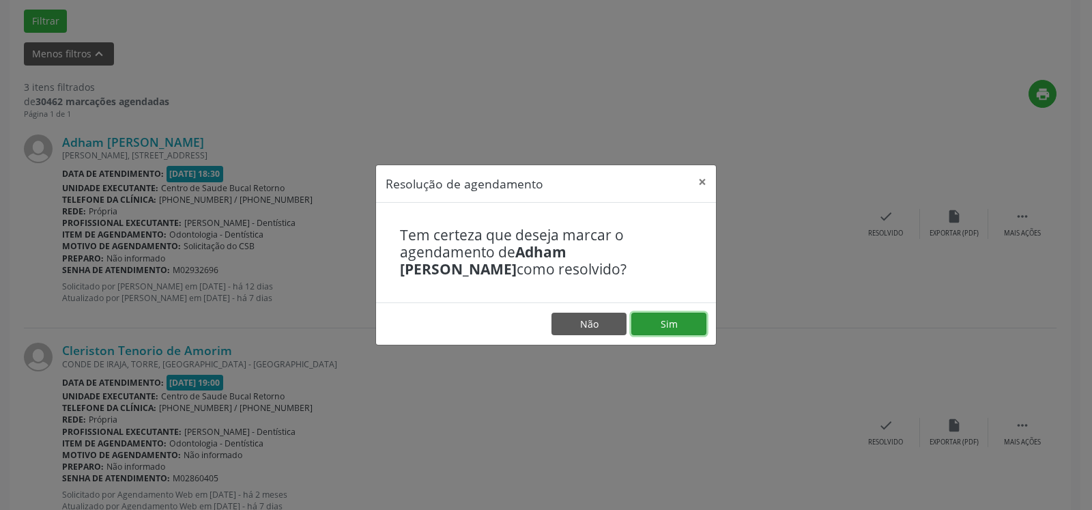
click at [669, 329] on button "Sim" at bounding box center [668, 323] width 75 height 23
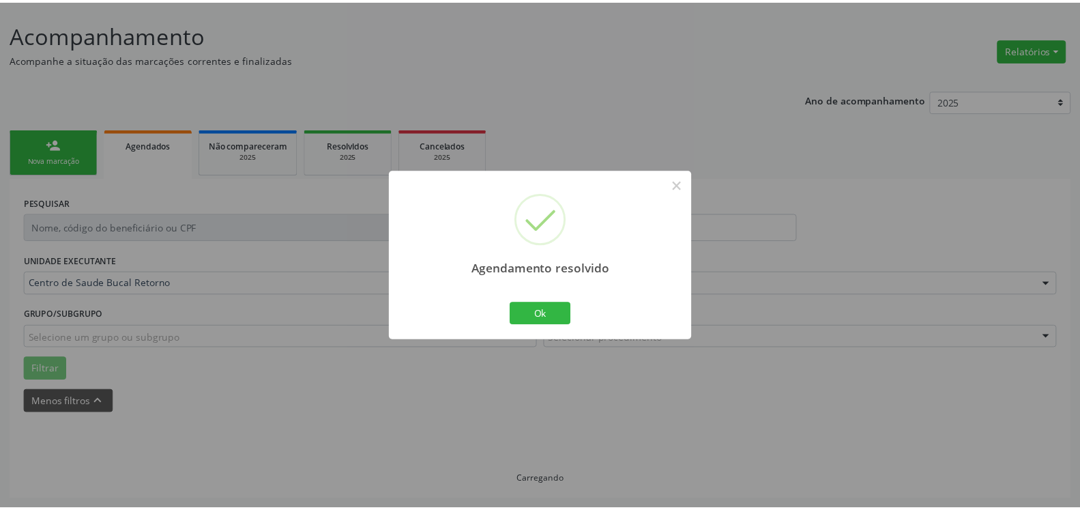
scroll to position [75, 0]
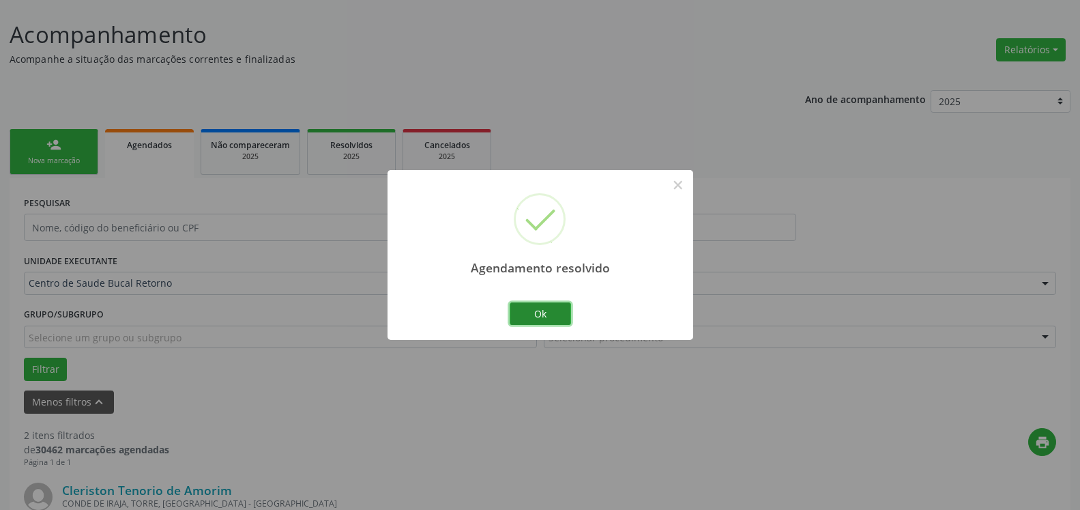
click at [538, 312] on button "Ok" at bounding box center [540, 313] width 61 height 23
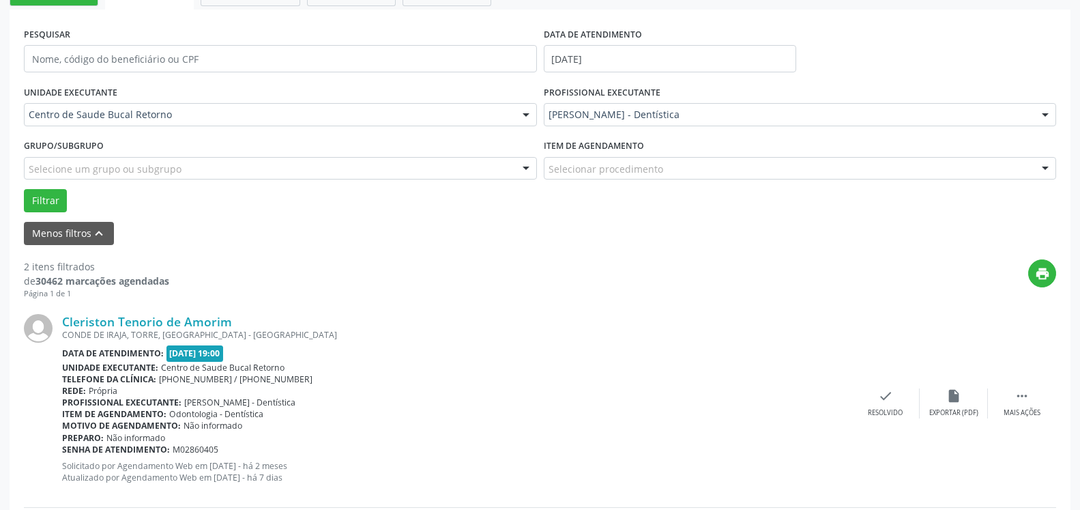
scroll to position [353, 0]
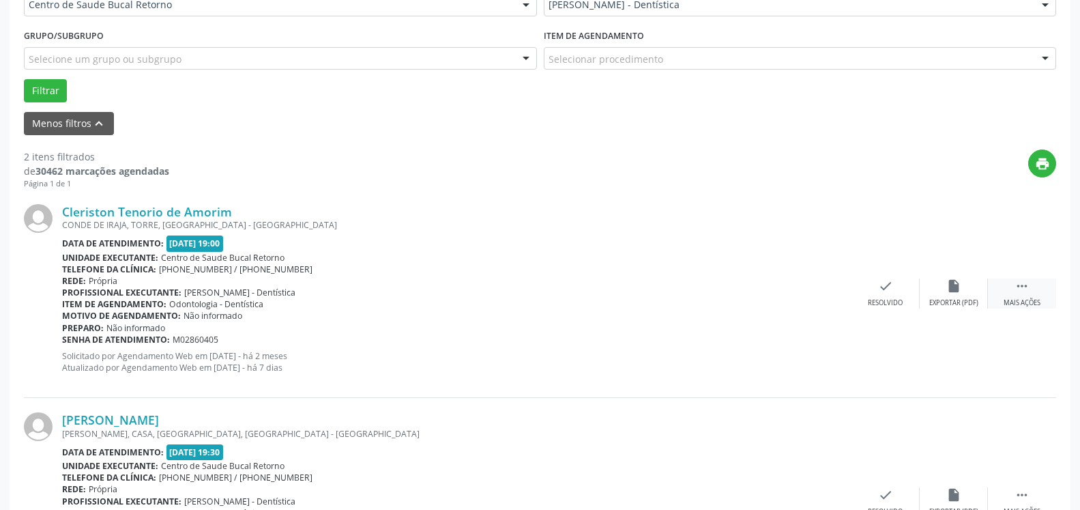
click at [1023, 291] on icon "" at bounding box center [1021, 285] width 15 height 15
click at [945, 293] on div "alarm_off Não compareceu" at bounding box center [954, 292] width 68 height 29
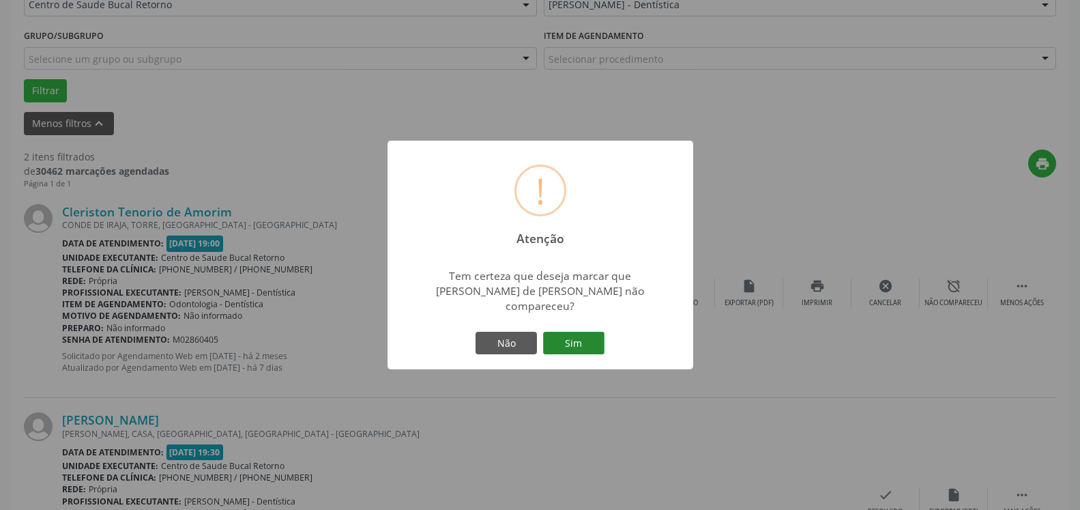
click at [592, 338] on button "Sim" at bounding box center [573, 343] width 61 height 23
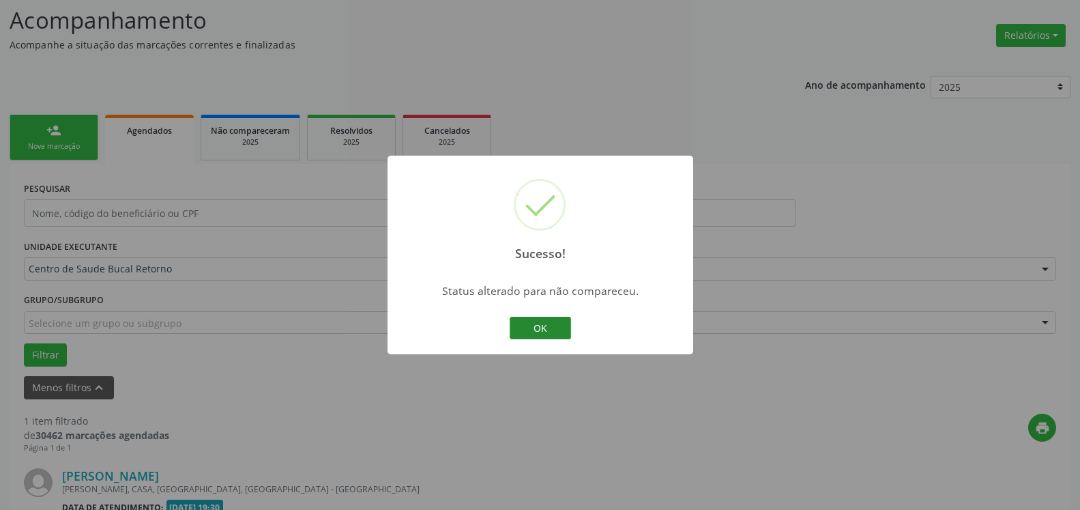
click at [560, 331] on button "OK" at bounding box center [540, 328] width 61 height 23
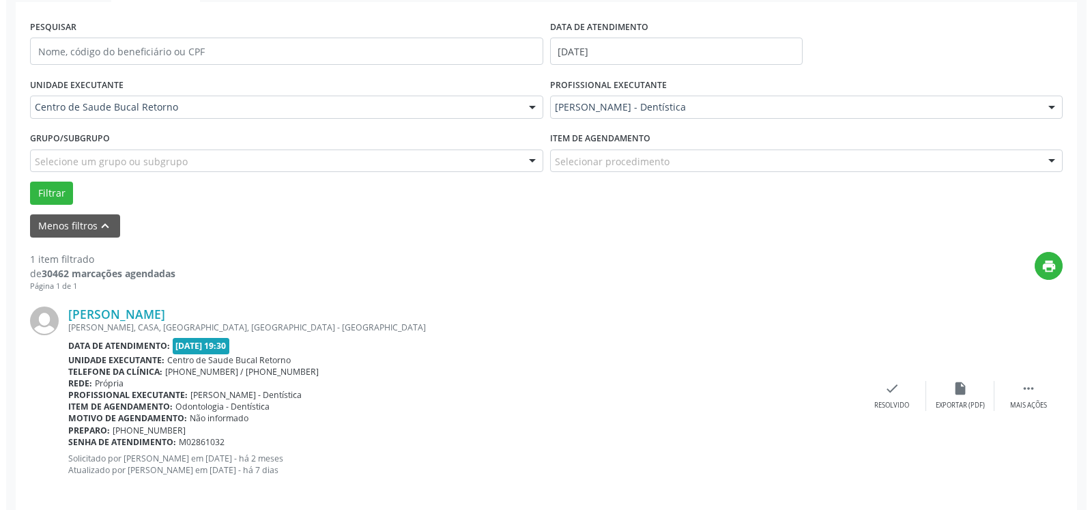
scroll to position [265, 0]
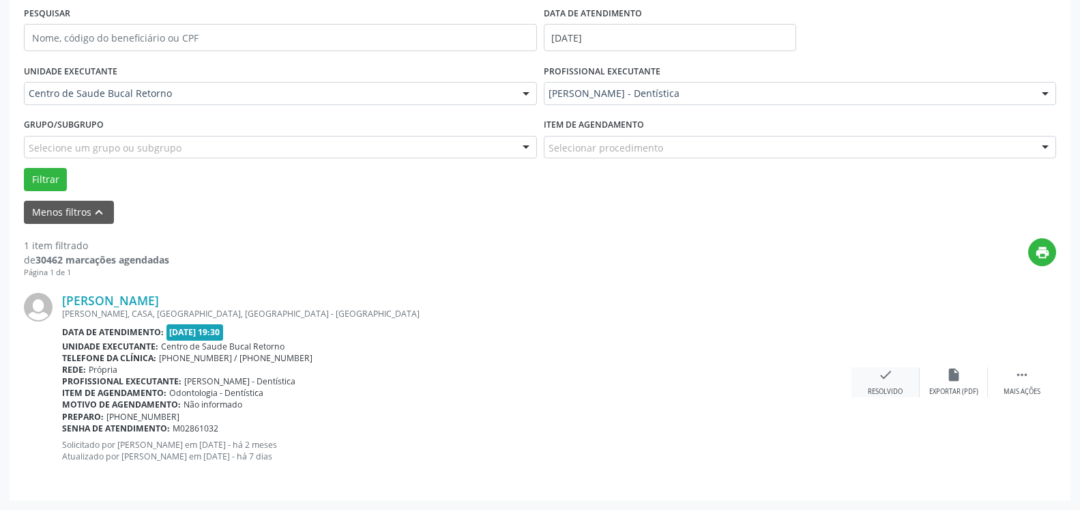
click at [901, 380] on div "check Resolvido" at bounding box center [885, 381] width 68 height 29
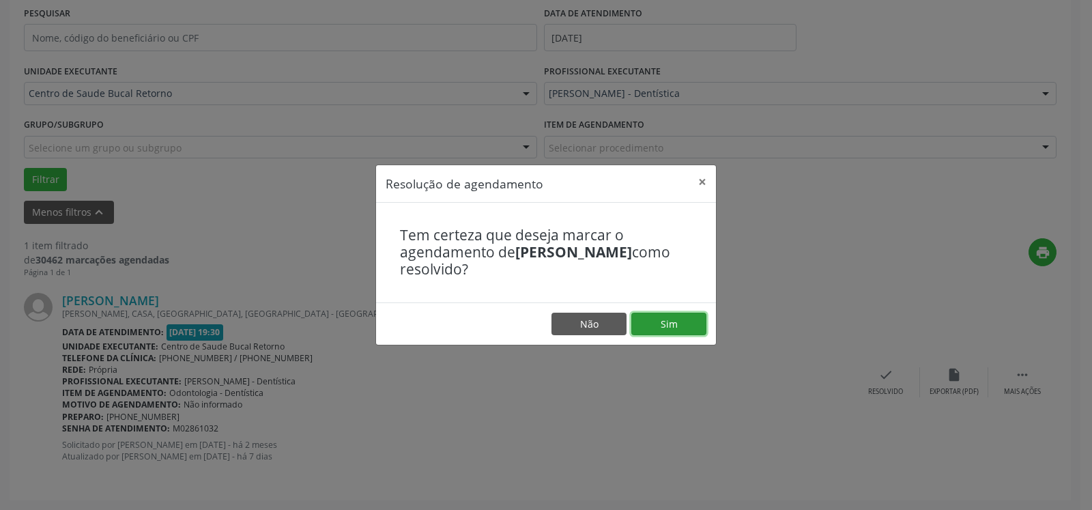
click at [690, 323] on button "Sim" at bounding box center [668, 323] width 75 height 23
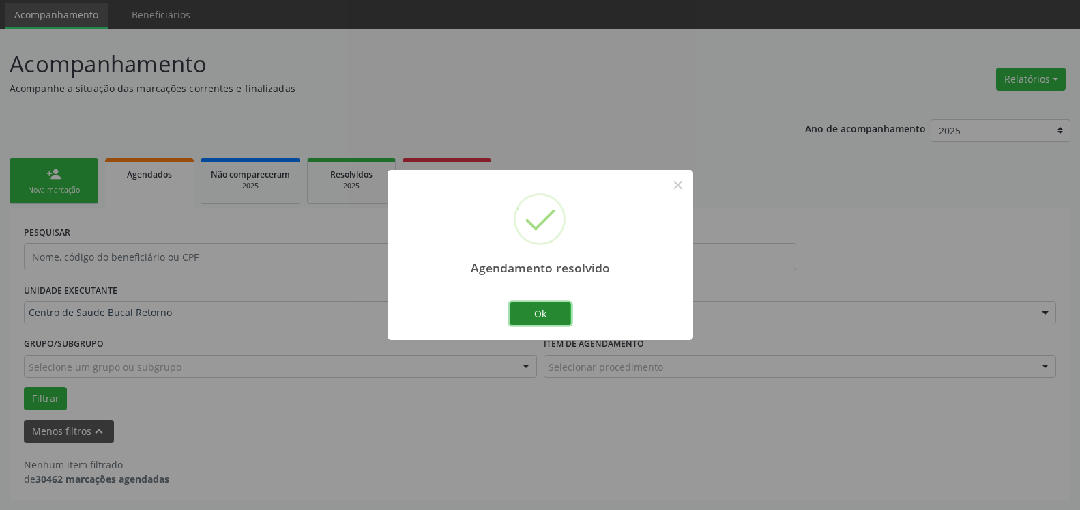
scroll to position [46, 0]
click at [548, 308] on button "Ok" at bounding box center [540, 313] width 61 height 23
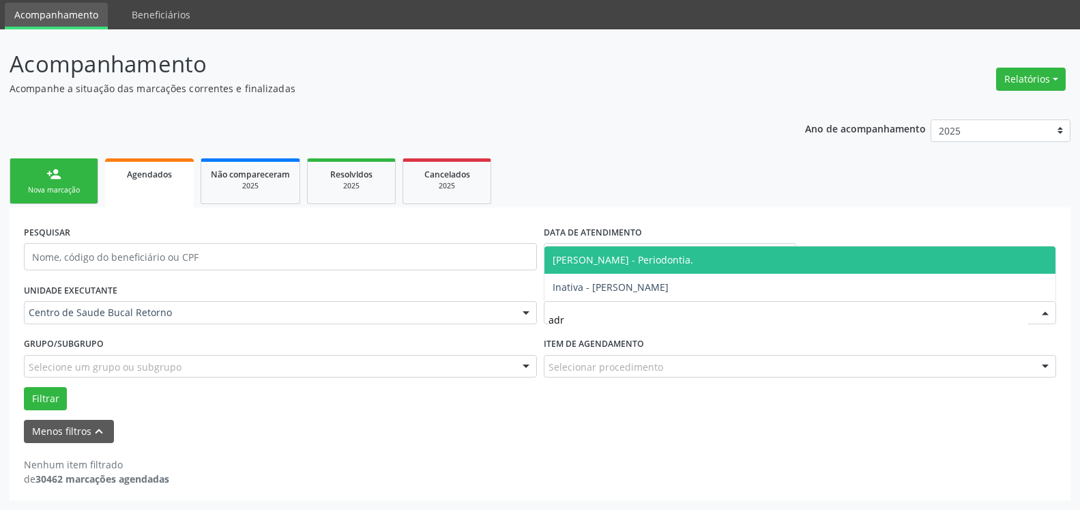
click at [630, 263] on span "[PERSON_NAME] - Periodontia." at bounding box center [623, 259] width 141 height 13
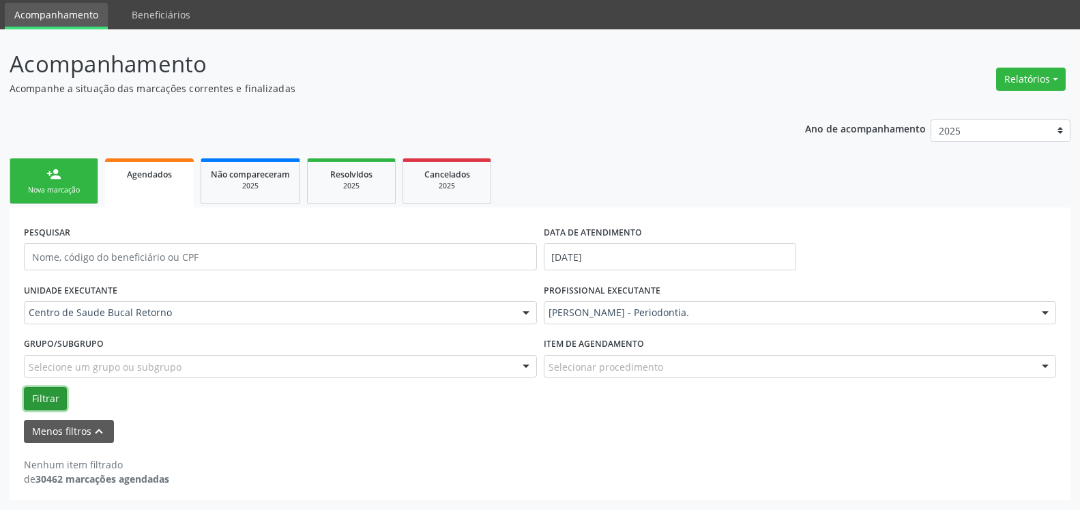
click at [43, 397] on button "Filtrar" at bounding box center [45, 398] width 43 height 23
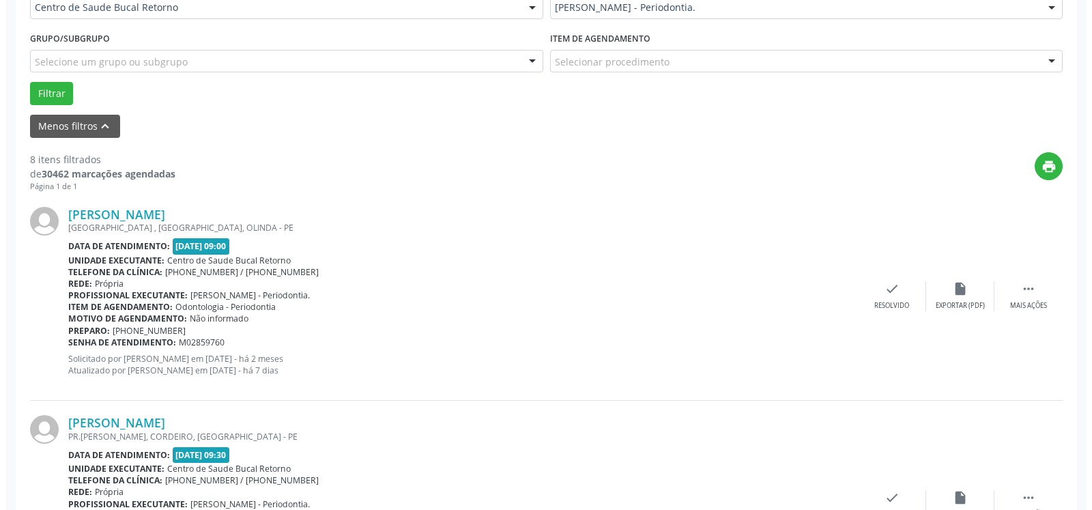
scroll to position [463, 0]
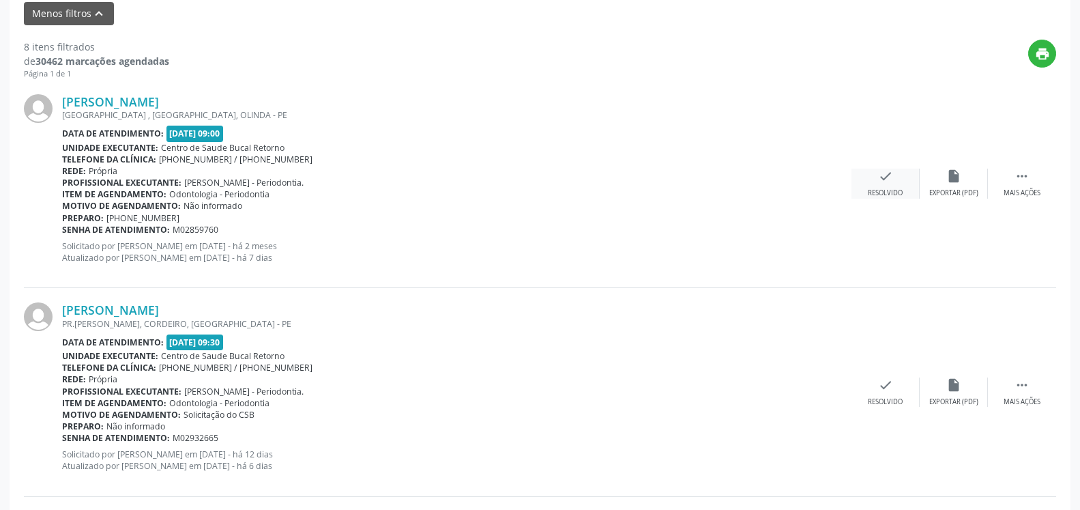
click at [890, 184] on icon "check" at bounding box center [885, 176] width 15 height 15
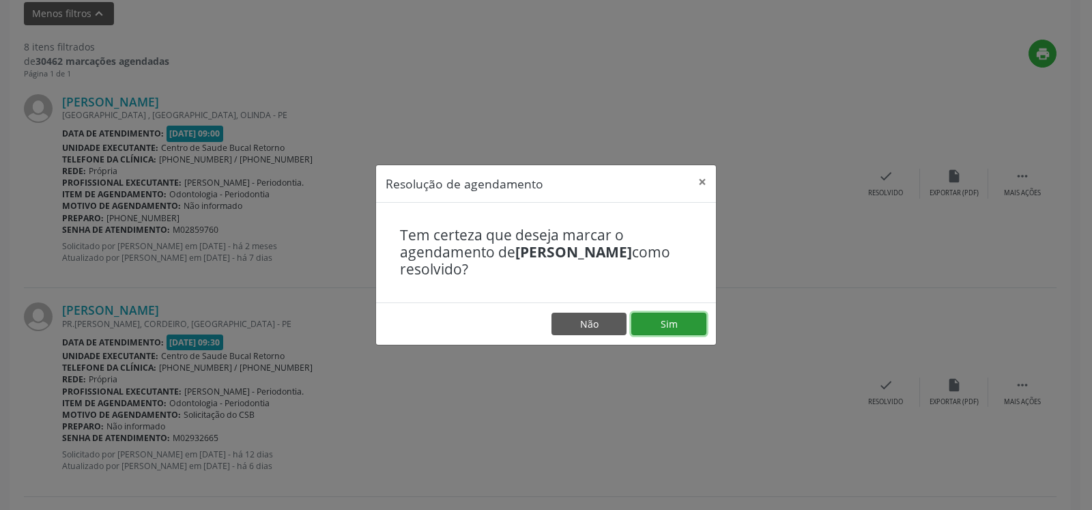
click at [688, 322] on button "Sim" at bounding box center [668, 323] width 75 height 23
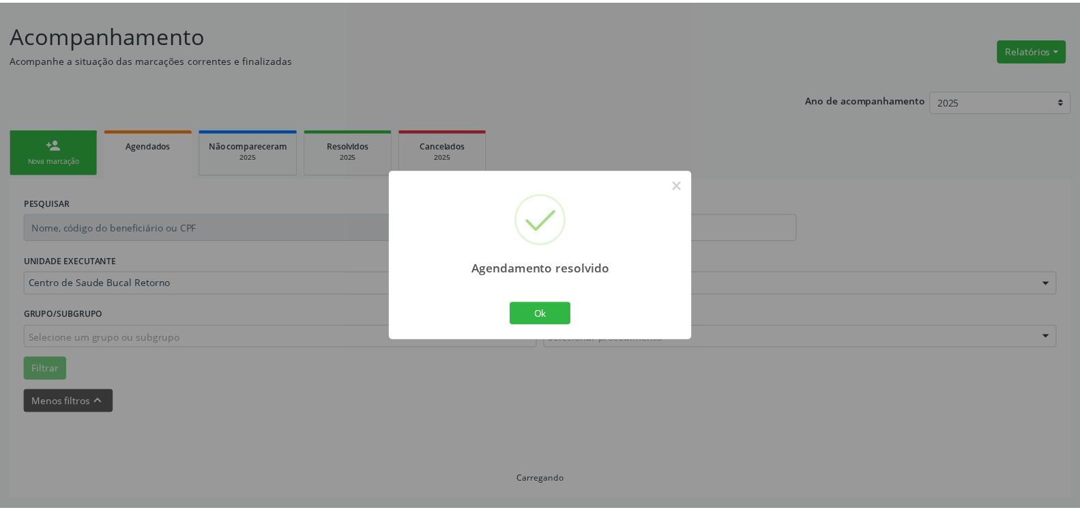
scroll to position [75, 0]
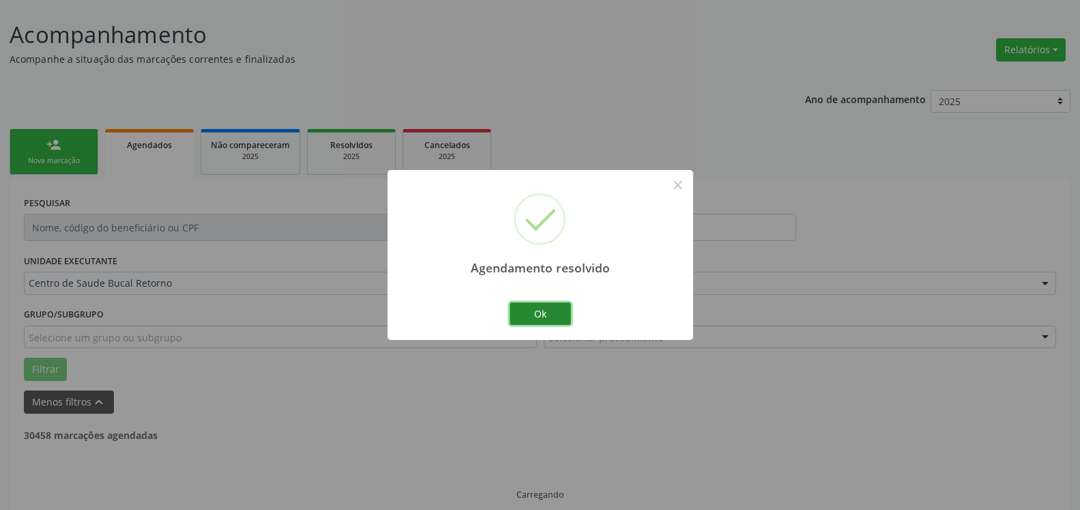
click at [553, 314] on button "Ok" at bounding box center [540, 313] width 61 height 23
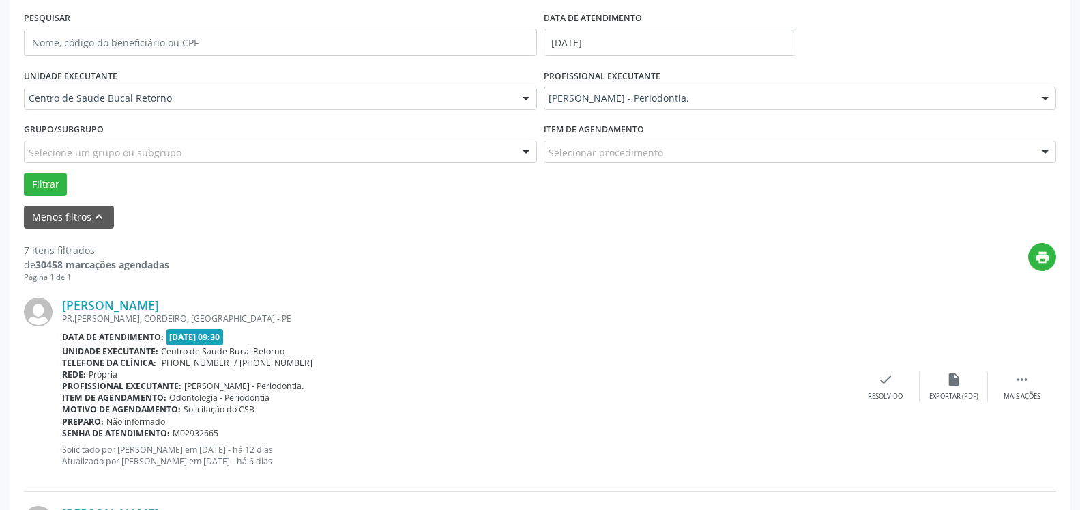
scroll to position [284, 0]
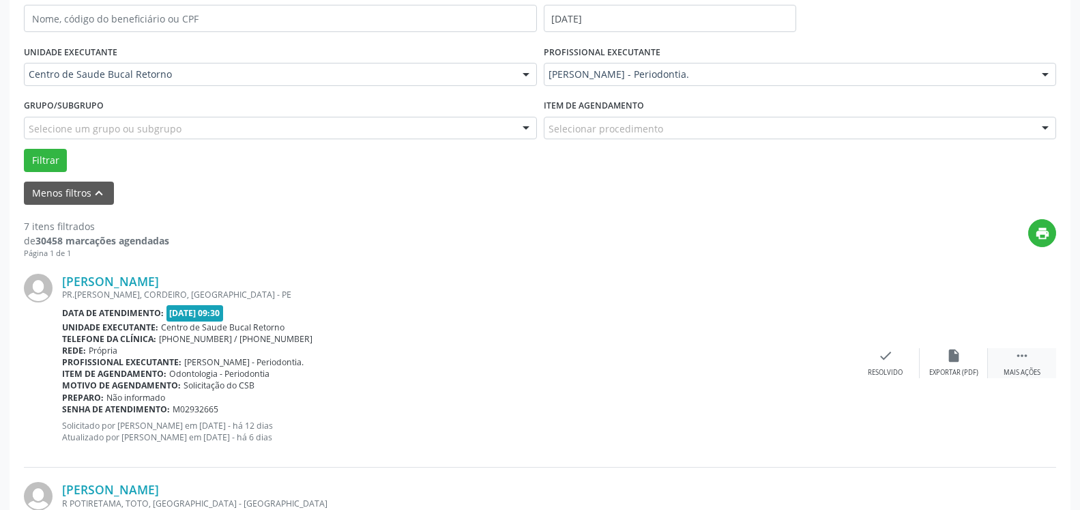
click at [1014, 359] on div " Mais ações" at bounding box center [1022, 362] width 68 height 29
click at [954, 362] on icon "alarm_off" at bounding box center [953, 355] width 15 height 15
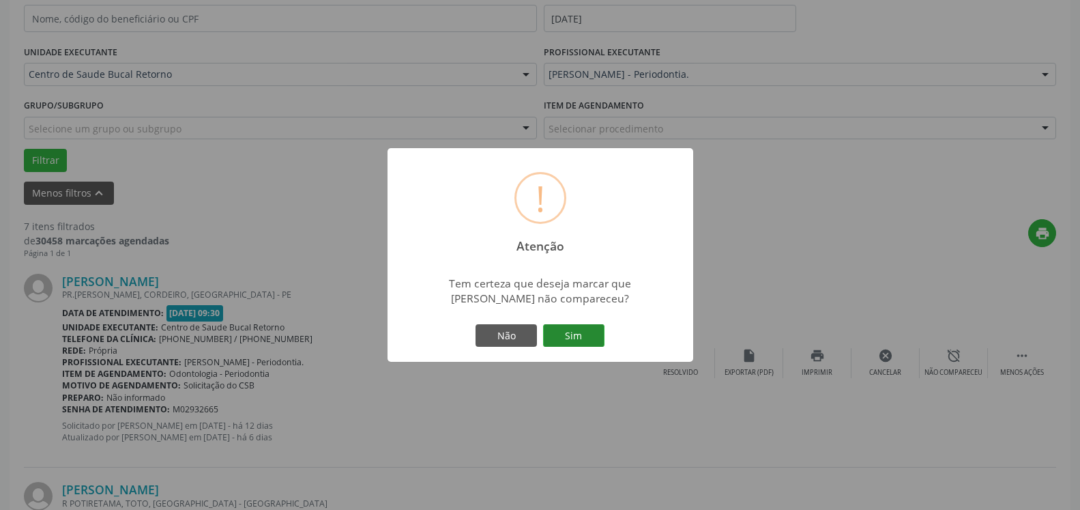
click at [570, 335] on button "Sim" at bounding box center [573, 335] width 61 height 23
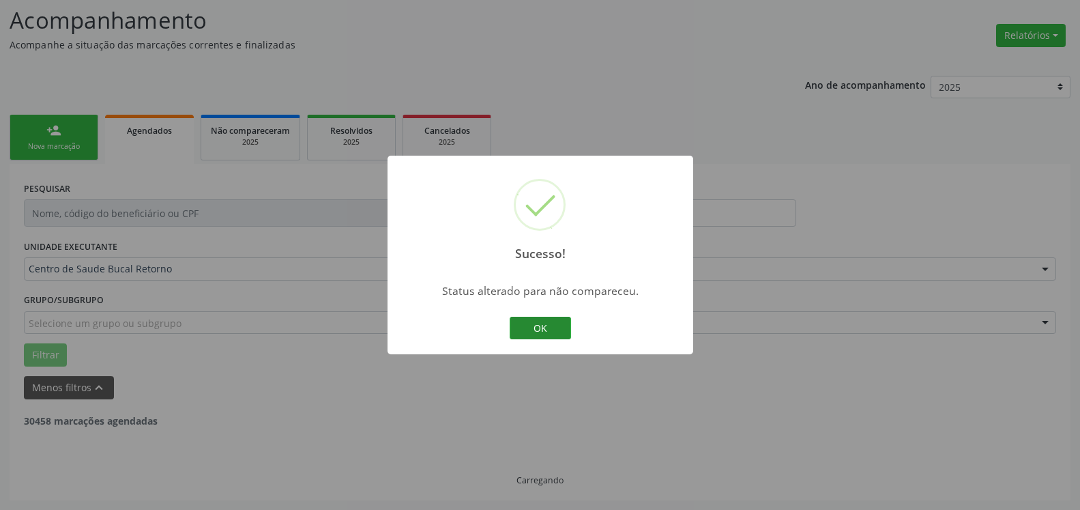
click at [546, 333] on button "OK" at bounding box center [540, 328] width 61 height 23
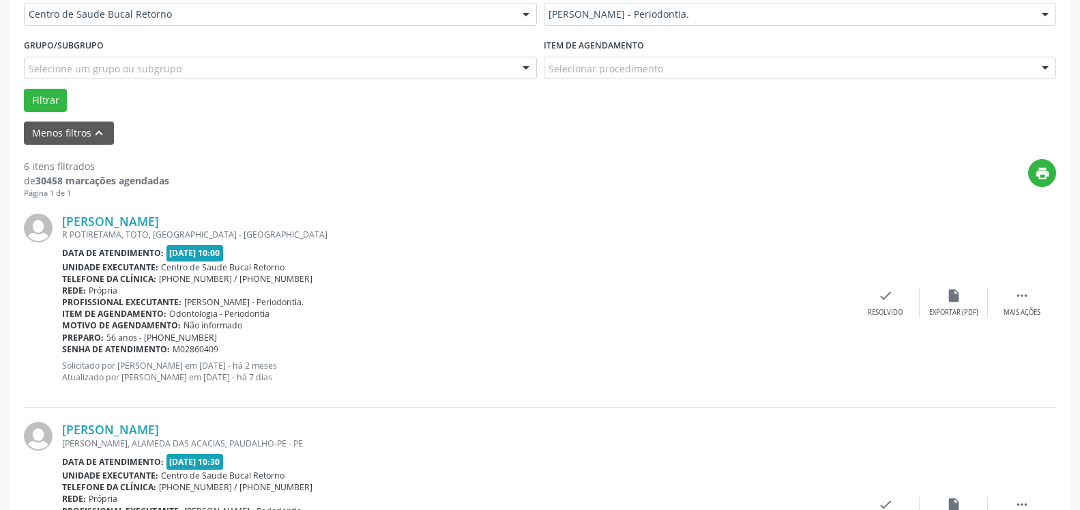
scroll to position [437, 0]
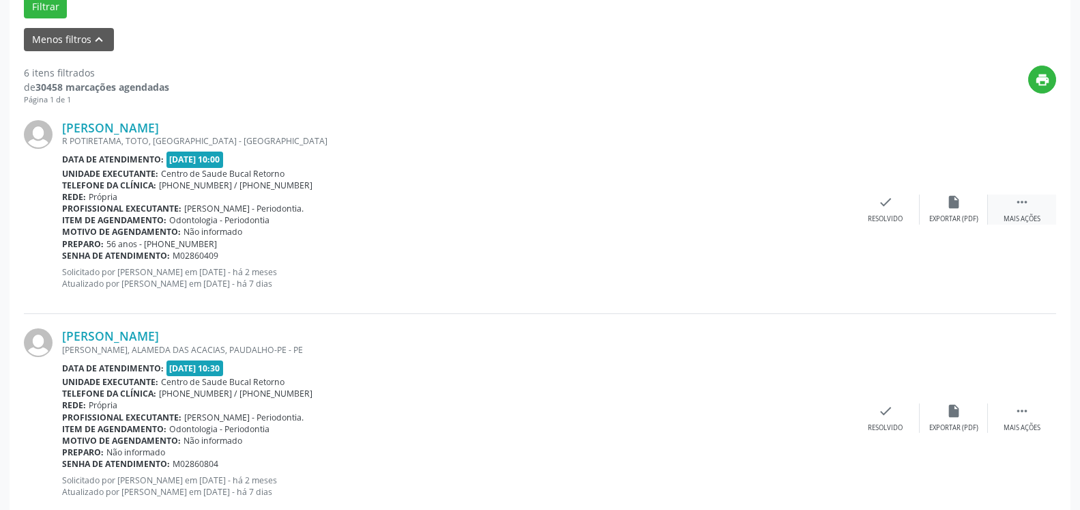
click at [1023, 203] on icon "" at bounding box center [1021, 201] width 15 height 15
click at [954, 207] on icon "alarm_off" at bounding box center [953, 201] width 15 height 15
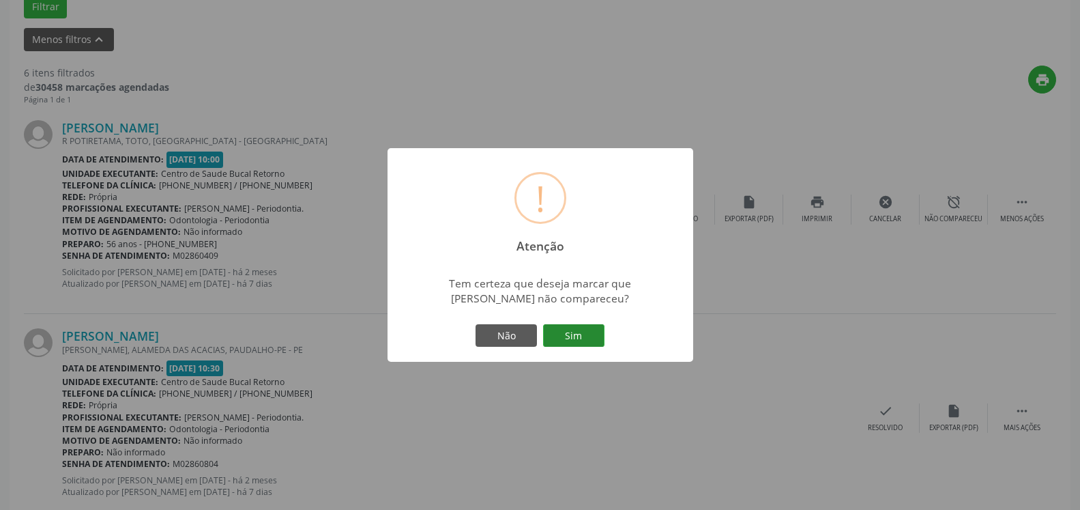
click at [568, 333] on button "Sim" at bounding box center [573, 335] width 61 height 23
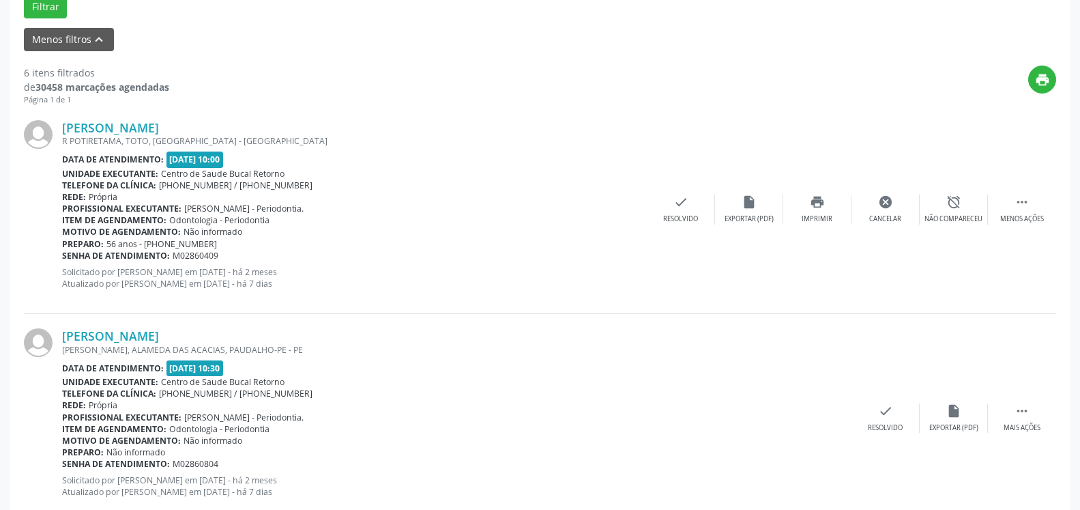
scroll to position [89, 0]
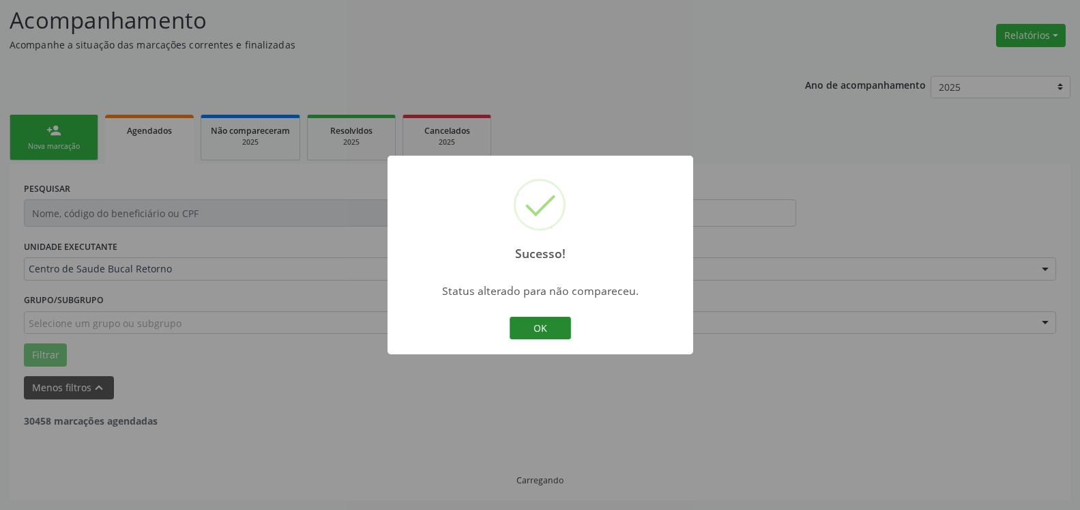
click at [541, 330] on button "OK" at bounding box center [540, 328] width 61 height 23
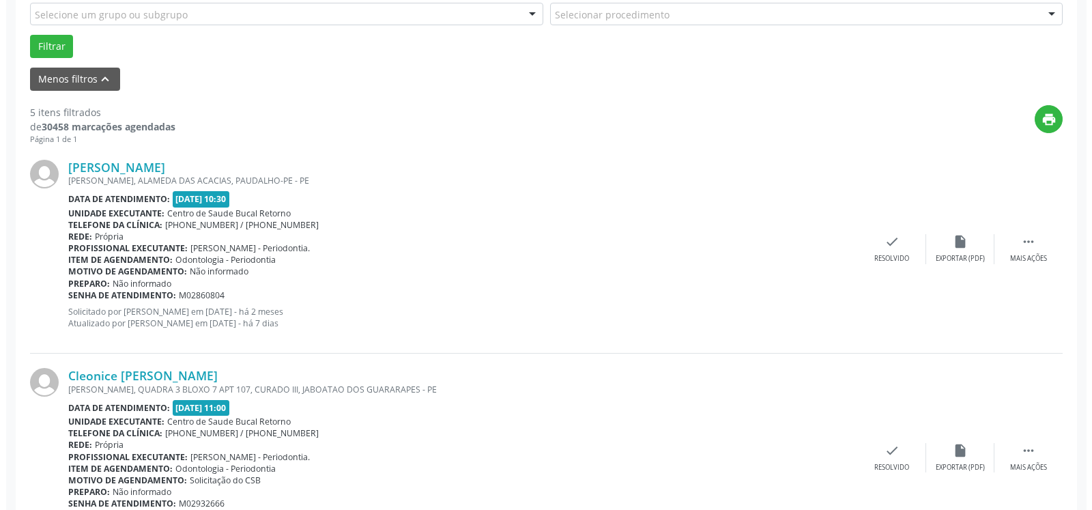
scroll to position [437, 0]
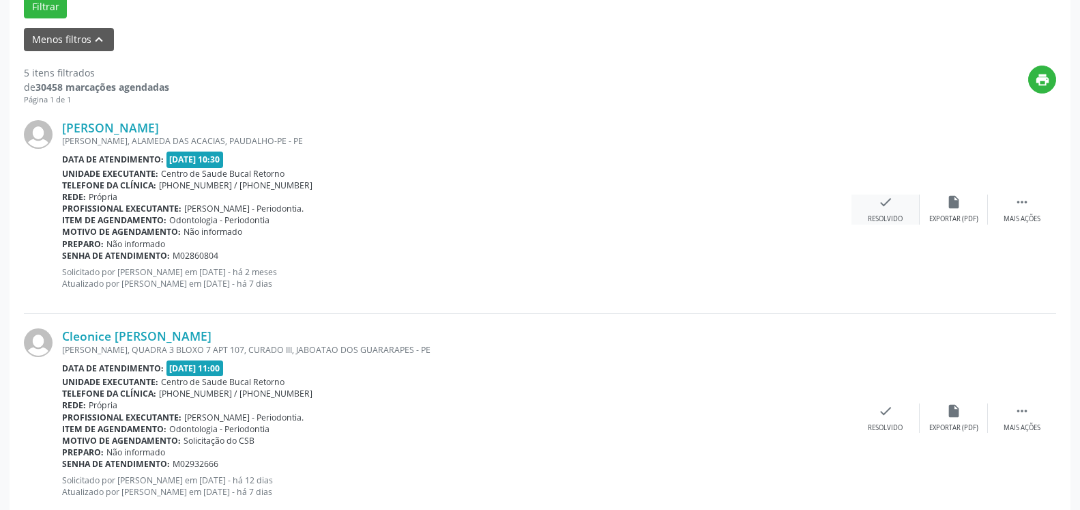
click at [881, 201] on icon "check" at bounding box center [885, 201] width 15 height 15
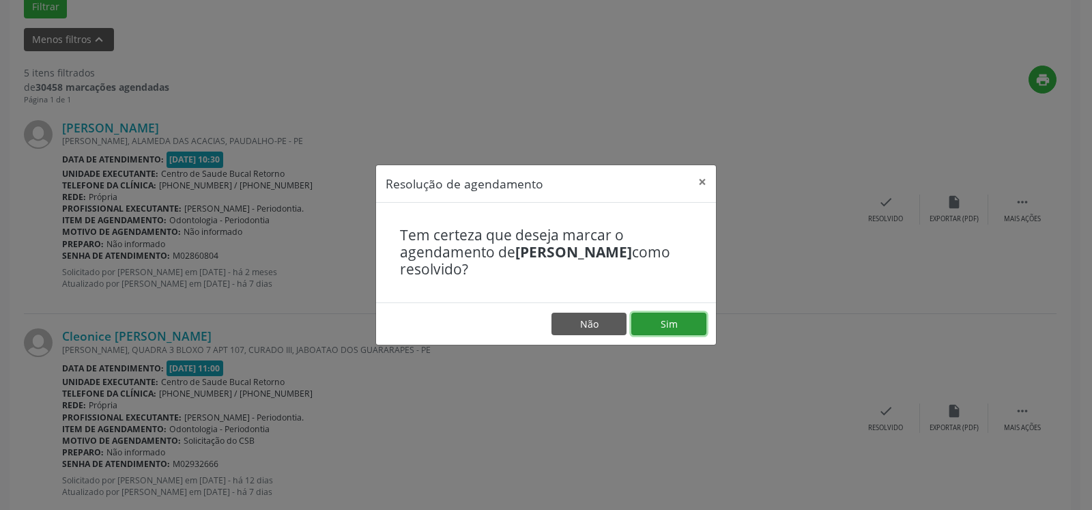
click at [697, 325] on button "Sim" at bounding box center [668, 323] width 75 height 23
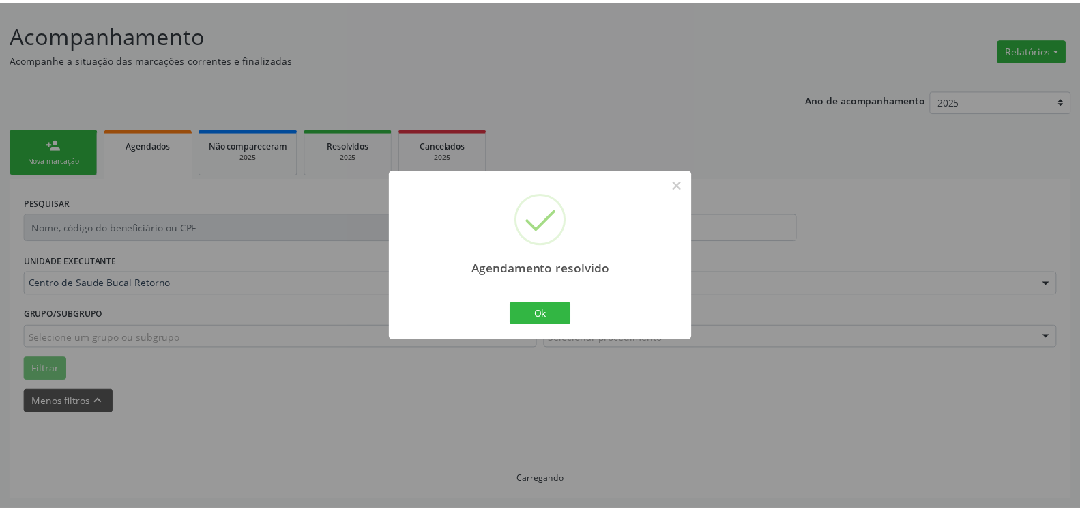
scroll to position [75, 0]
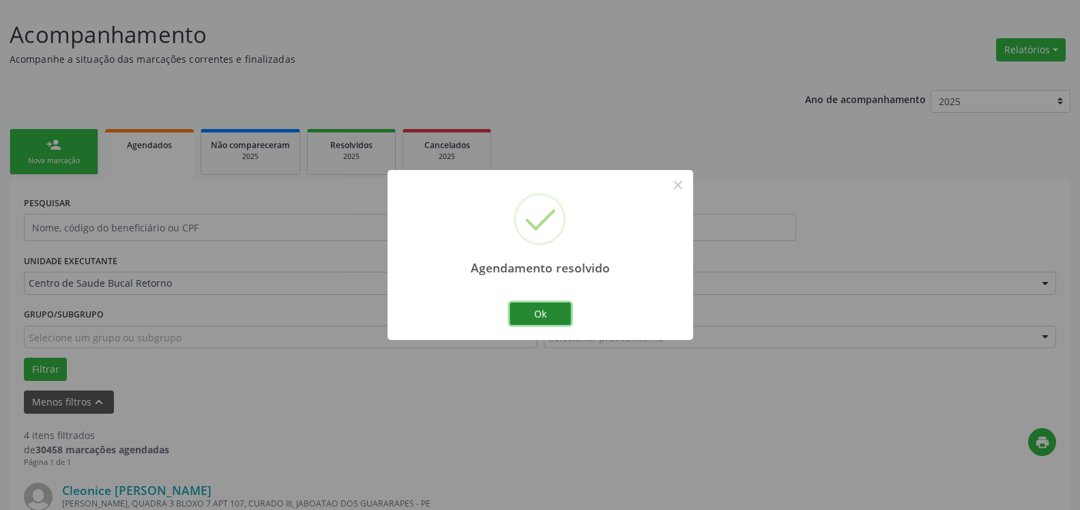
click at [546, 315] on button "Ok" at bounding box center [540, 313] width 61 height 23
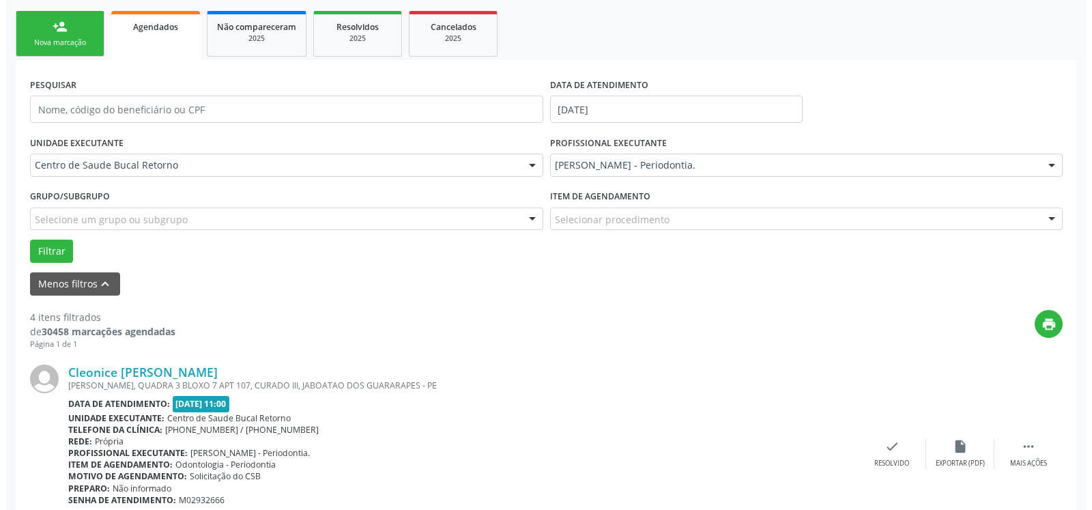
scroll to position [214, 0]
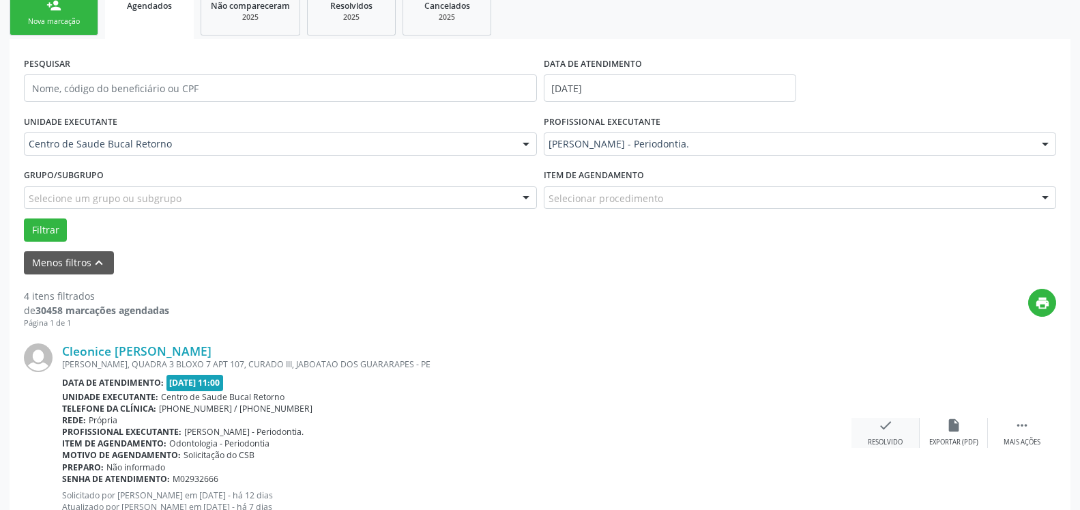
click at [891, 424] on icon "check" at bounding box center [885, 425] width 15 height 15
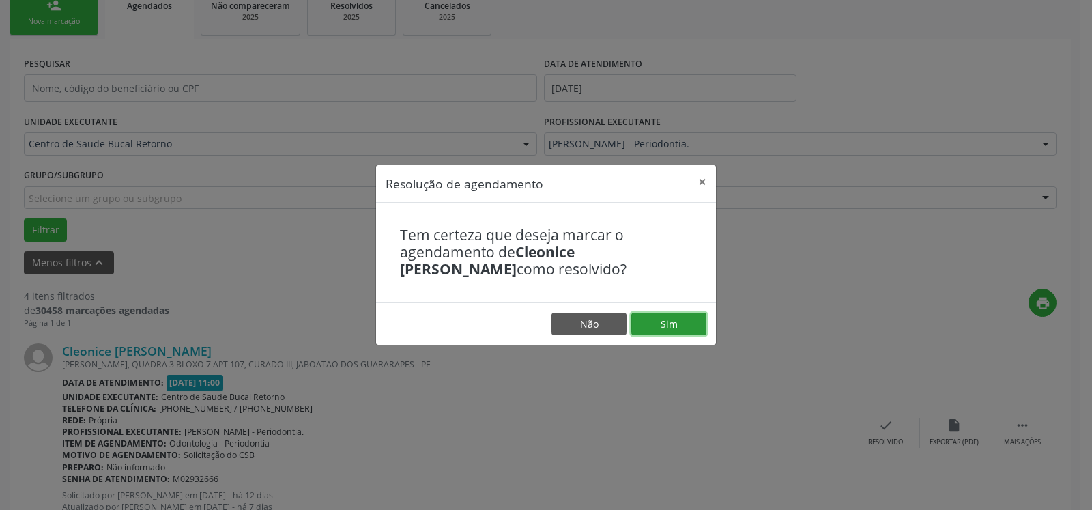
click at [656, 320] on button "Sim" at bounding box center [668, 323] width 75 height 23
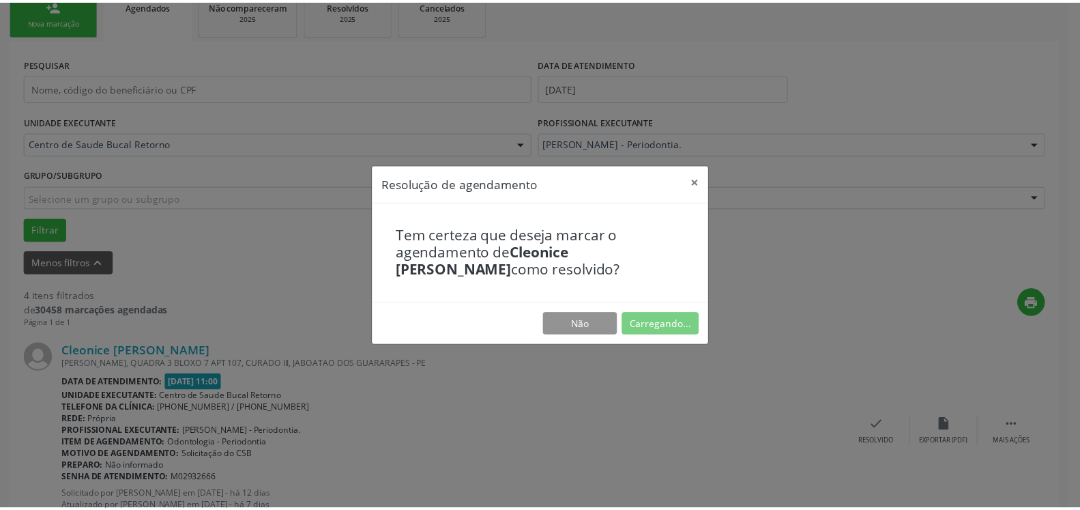
scroll to position [75, 0]
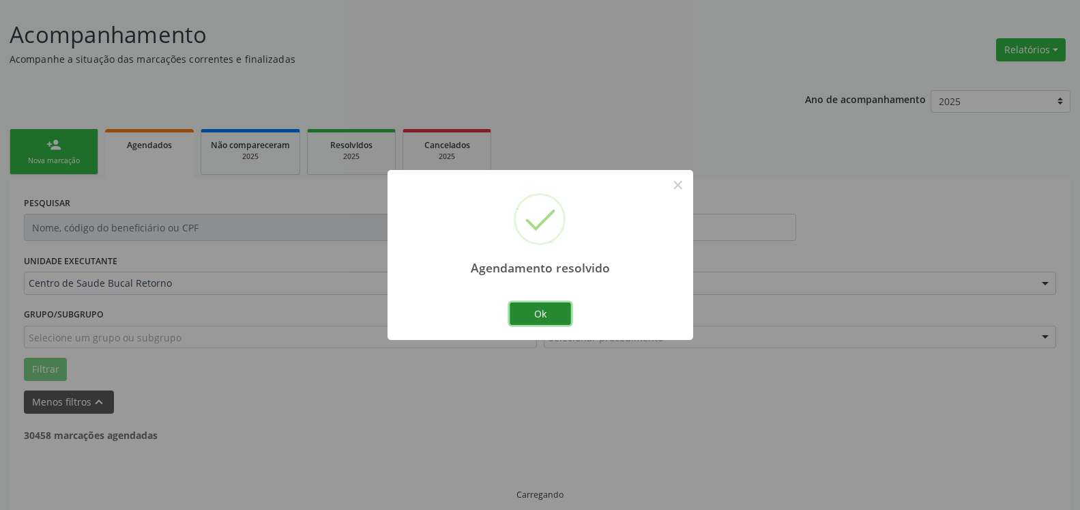
click at [548, 312] on button "Ok" at bounding box center [540, 313] width 61 height 23
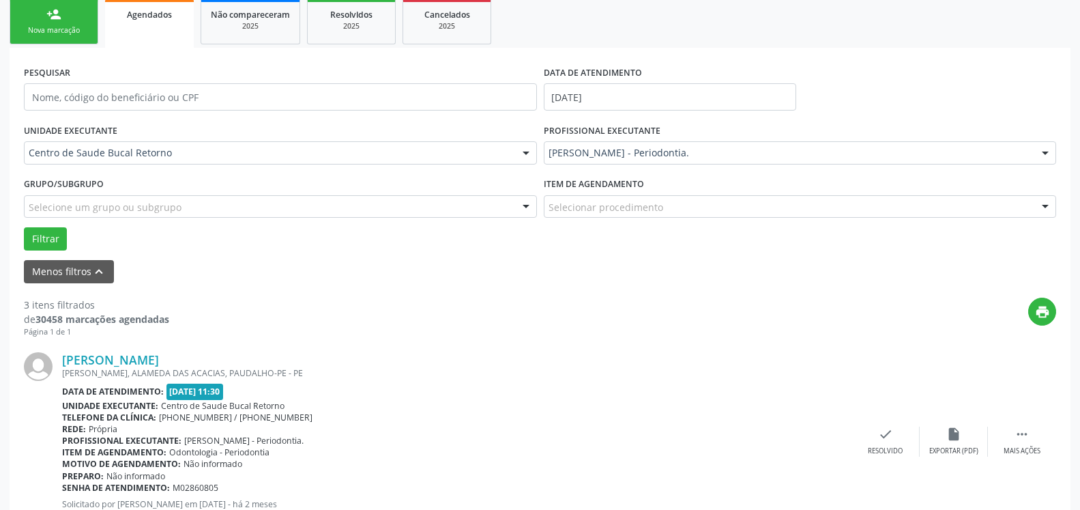
scroll to position [284, 0]
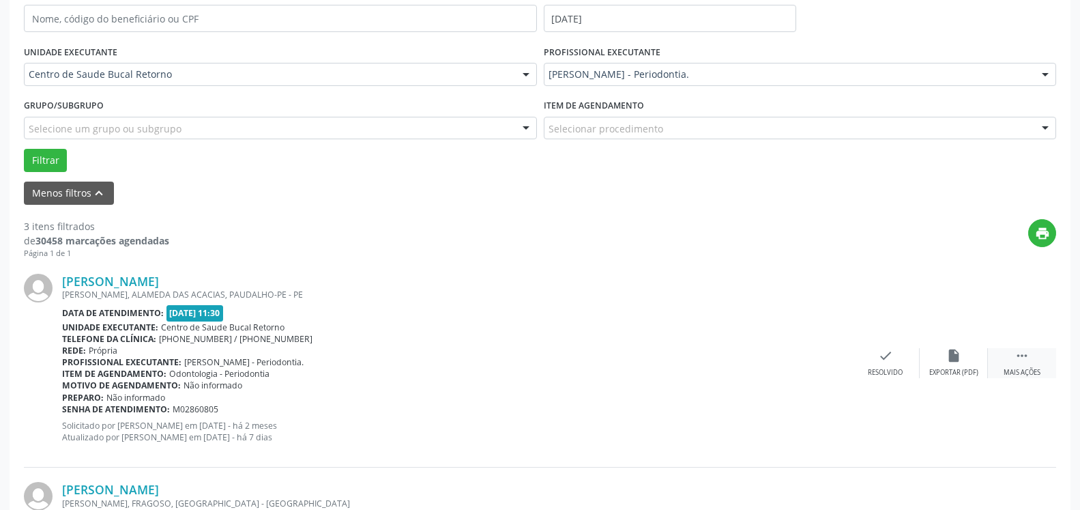
click at [1023, 369] on div "Mais ações" at bounding box center [1022, 373] width 37 height 10
click at [957, 355] on icon "alarm_off" at bounding box center [953, 355] width 15 height 15
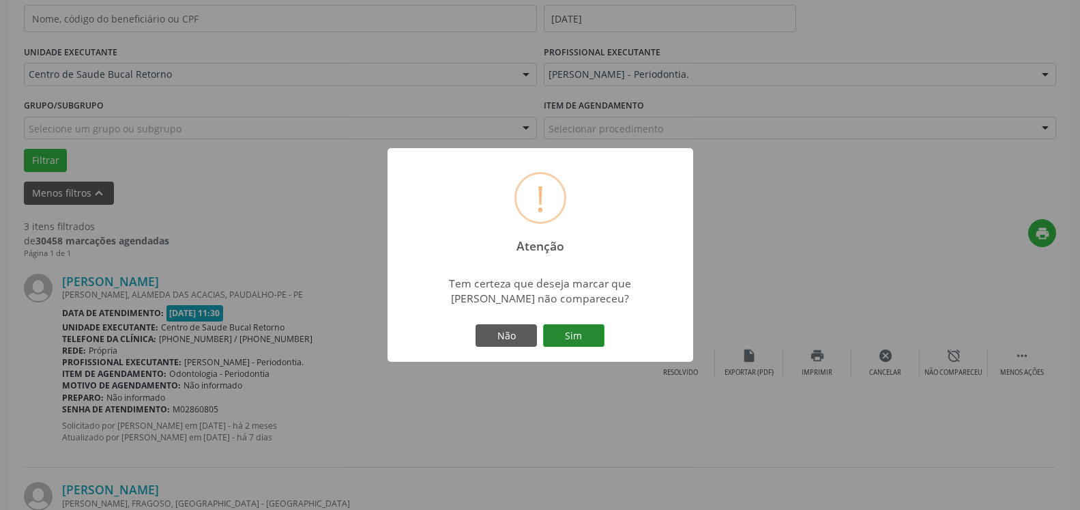
click at [575, 325] on button "Sim" at bounding box center [573, 335] width 61 height 23
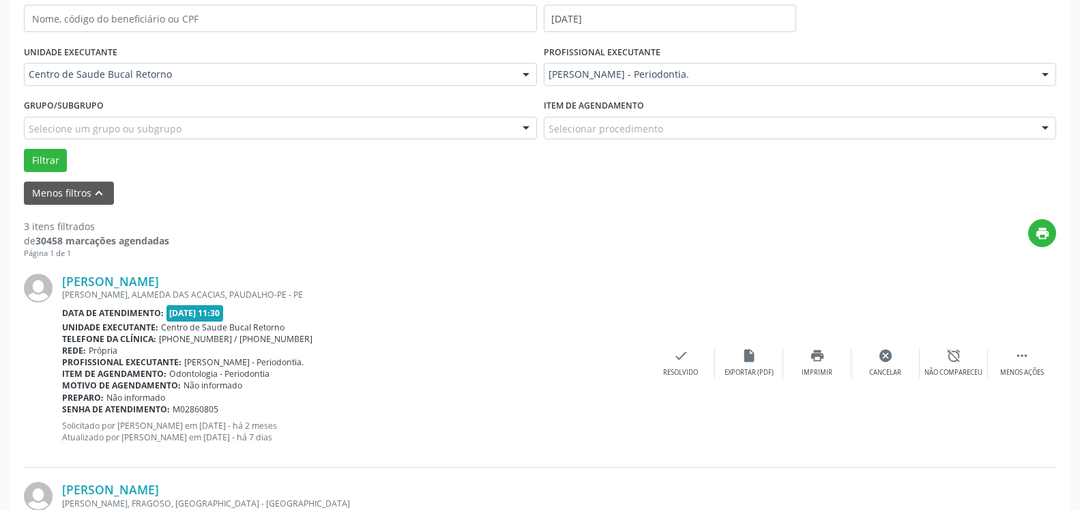
scroll to position [89, 0]
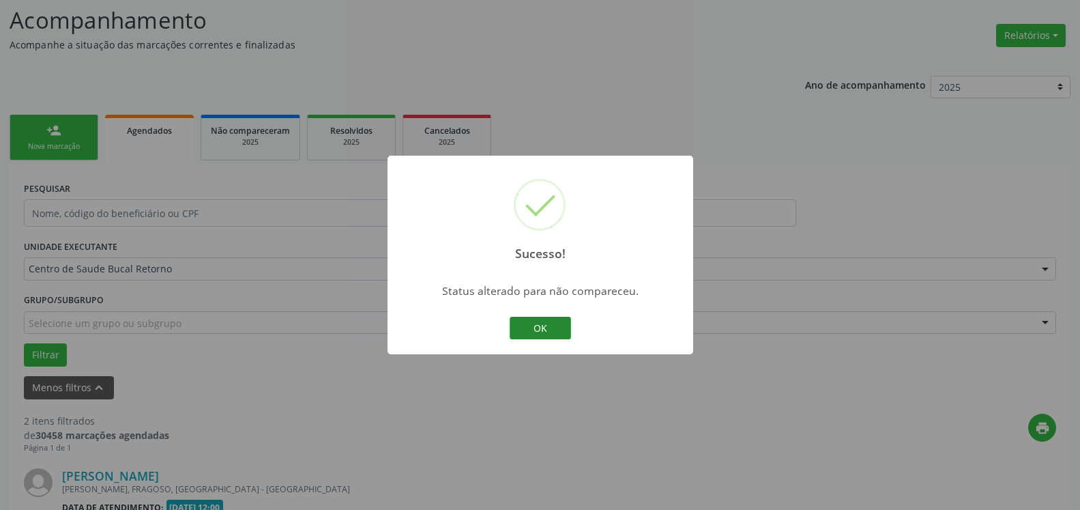
click at [545, 325] on button "OK" at bounding box center [540, 328] width 61 height 23
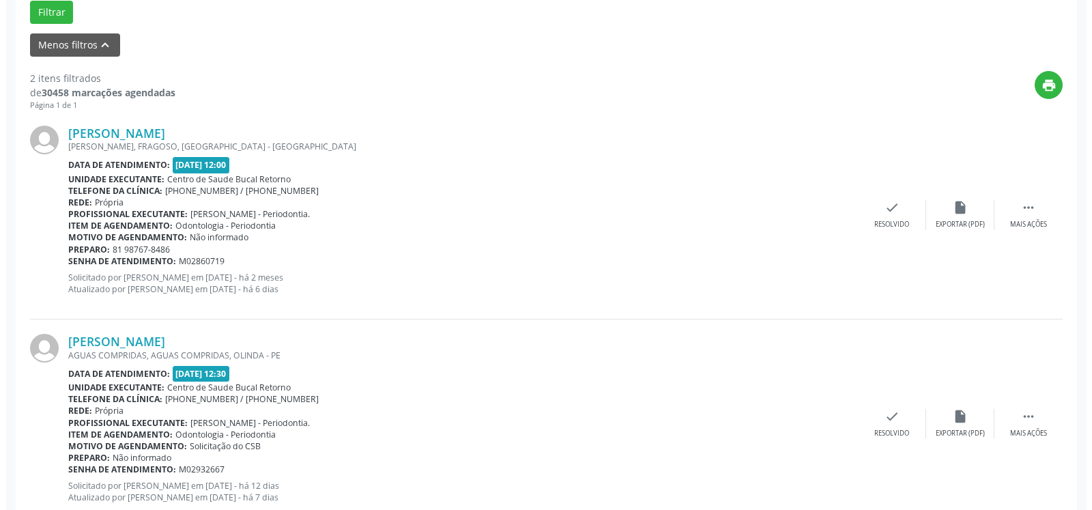
scroll to position [437, 0]
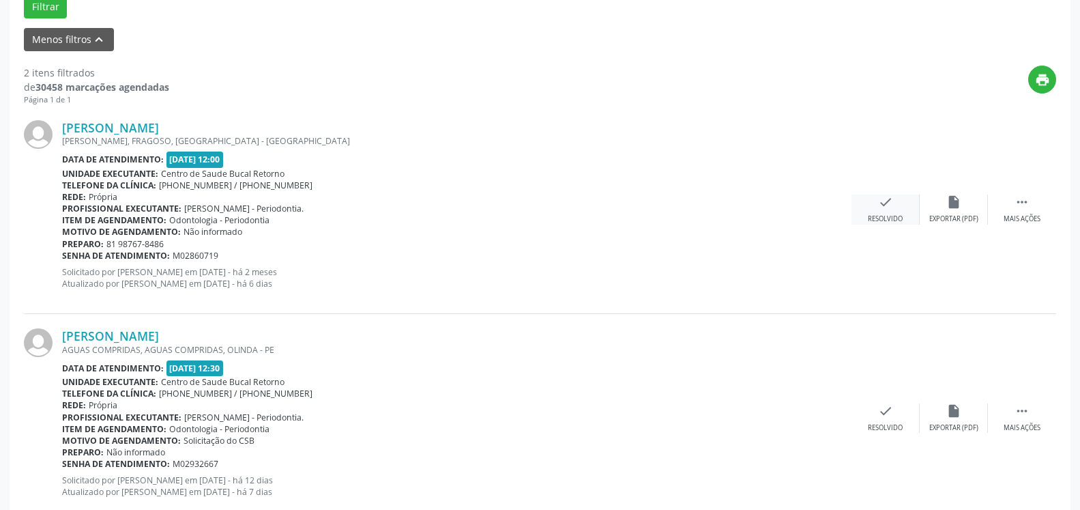
click at [890, 207] on icon "check" at bounding box center [885, 201] width 15 height 15
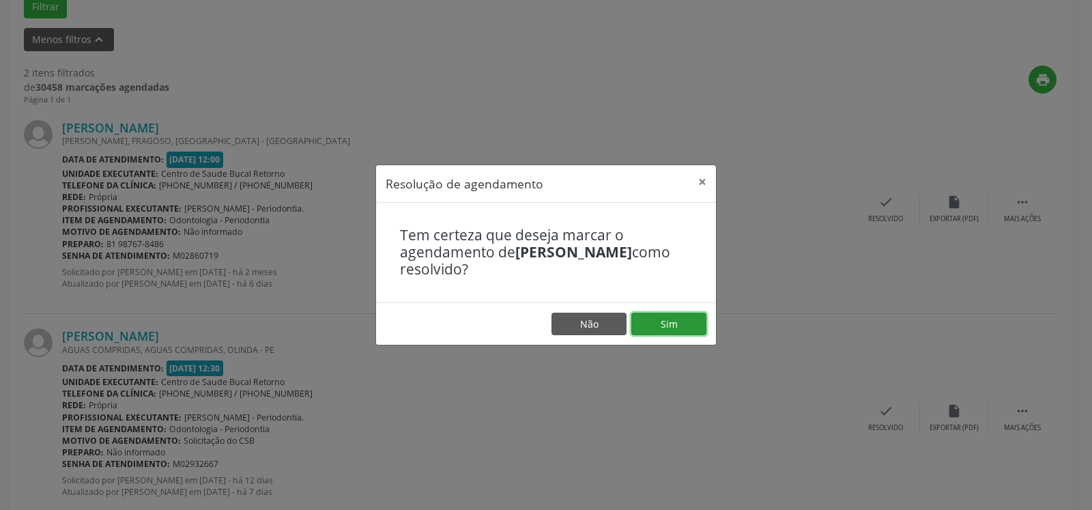
drag, startPoint x: 673, startPoint y: 325, endPoint x: 665, endPoint y: 324, distance: 8.3
click at [673, 325] on button "Sim" at bounding box center [668, 323] width 75 height 23
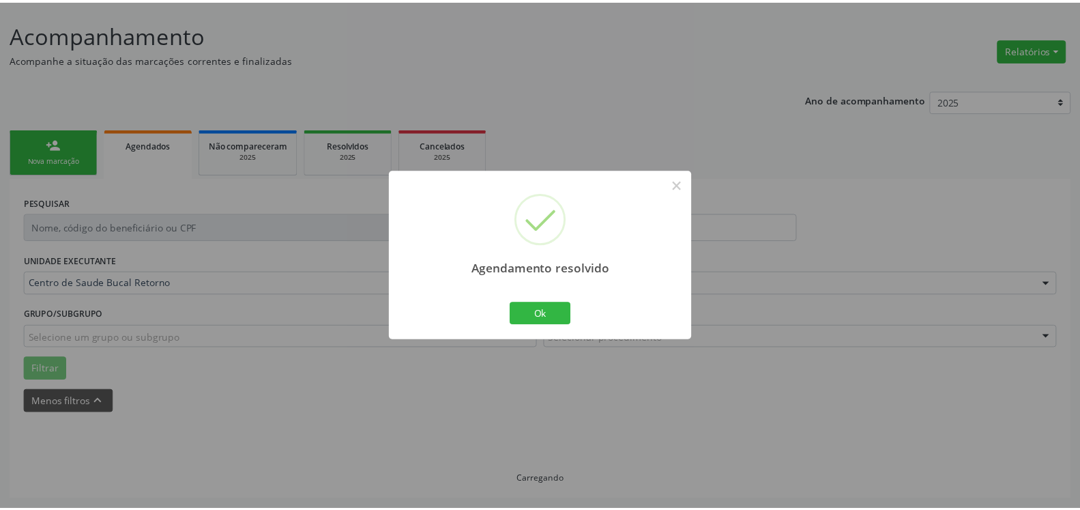
scroll to position [75, 0]
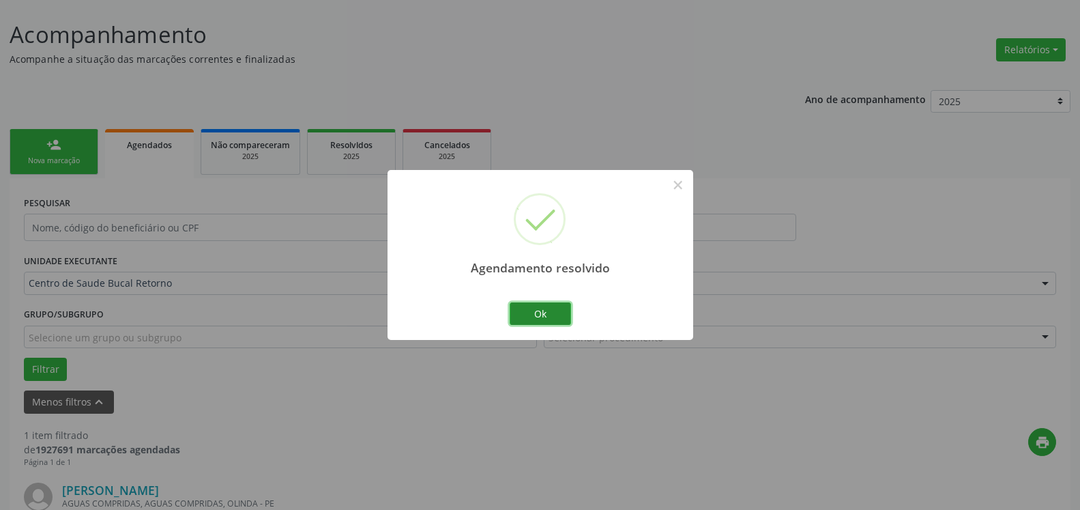
click at [564, 313] on button "Ok" at bounding box center [540, 313] width 61 height 23
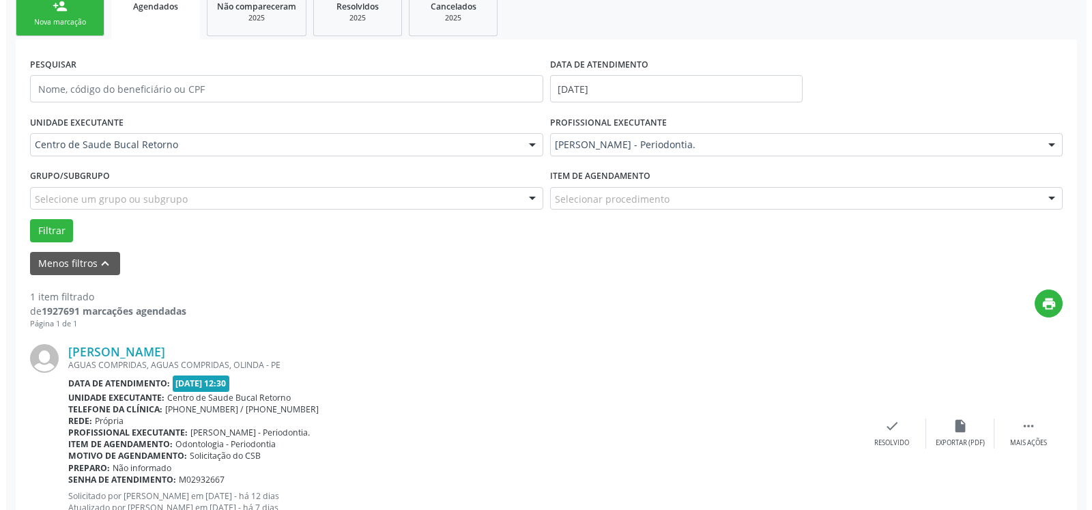
scroll to position [265, 0]
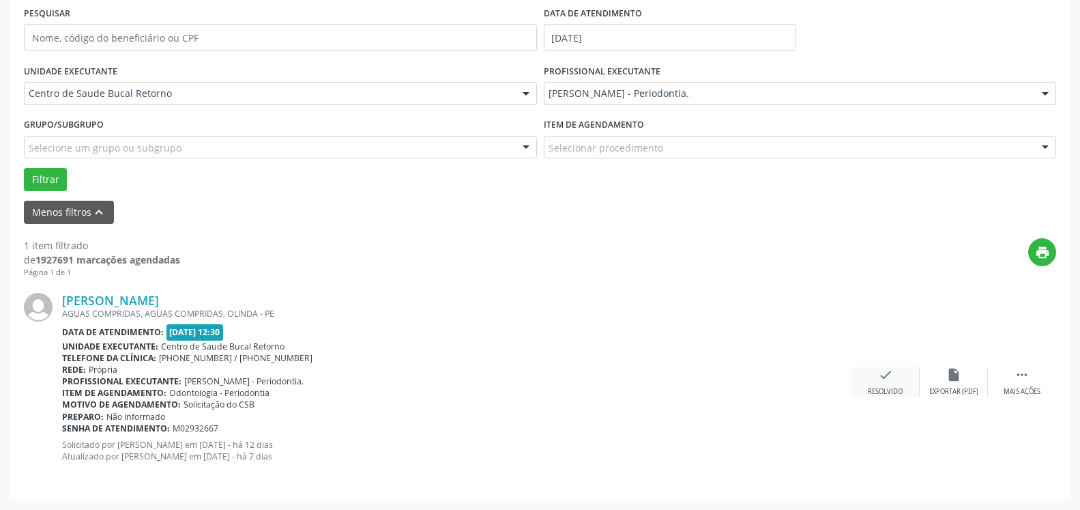
click at [886, 378] on icon "check" at bounding box center [885, 374] width 15 height 15
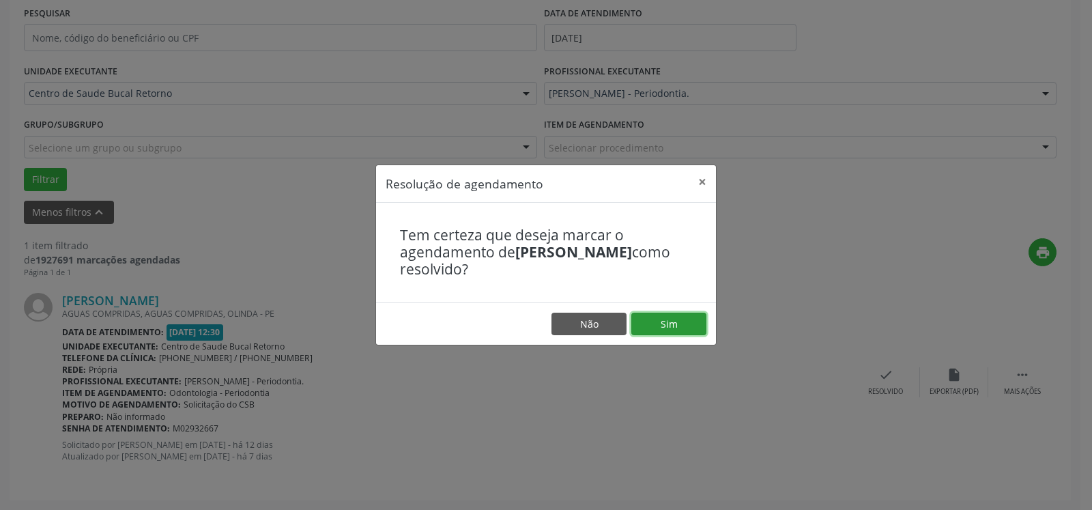
click at [671, 321] on button "Sim" at bounding box center [668, 323] width 75 height 23
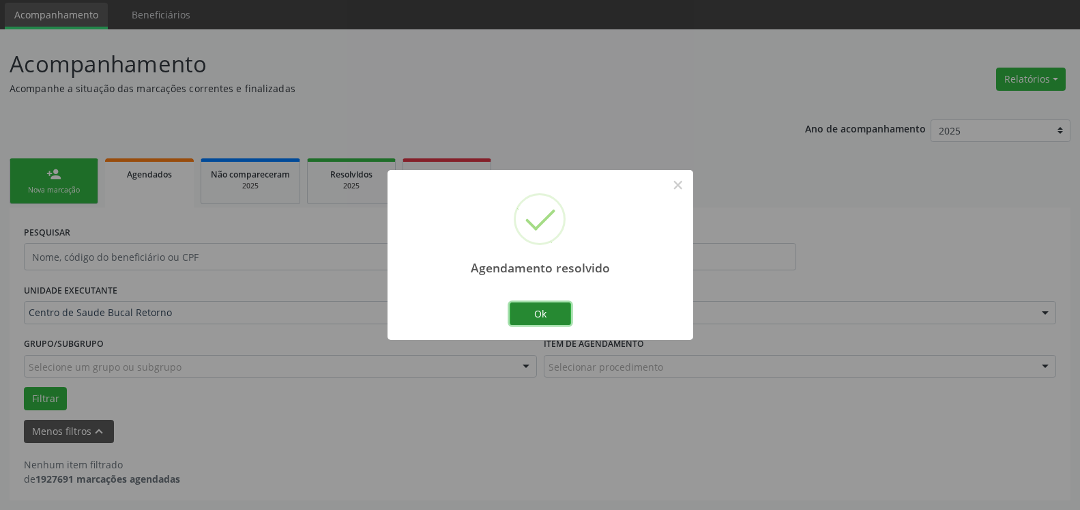
scroll to position [46, 0]
click at [550, 310] on button "Ok" at bounding box center [540, 313] width 61 height 23
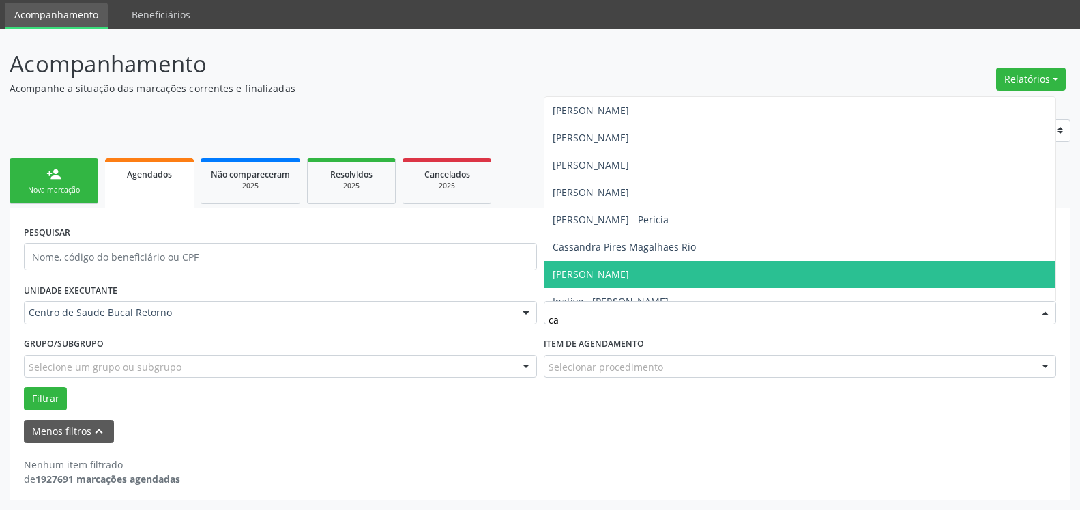
type input "cas"
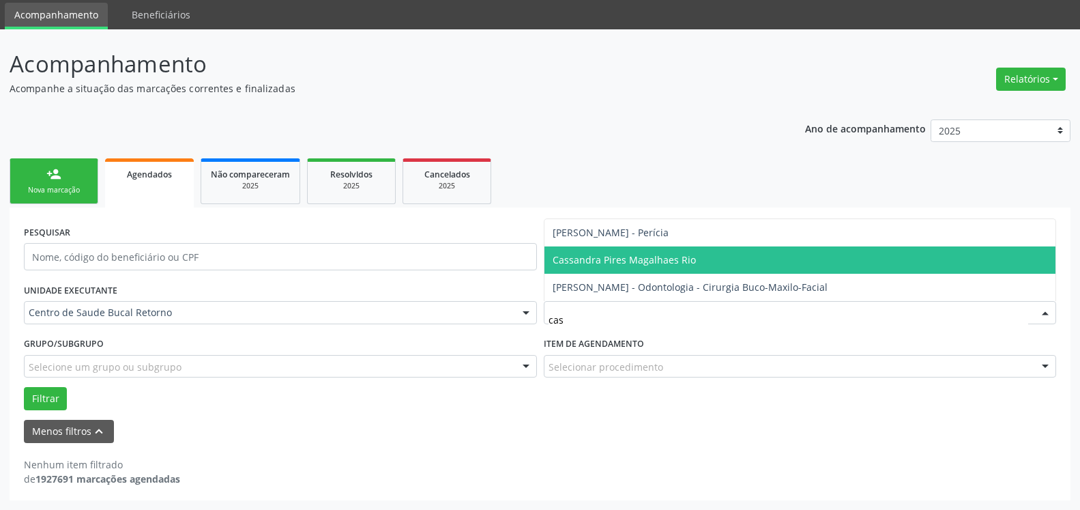
click at [738, 263] on span "Cassandra Pires Magalhaes Rio" at bounding box center [800, 259] width 512 height 27
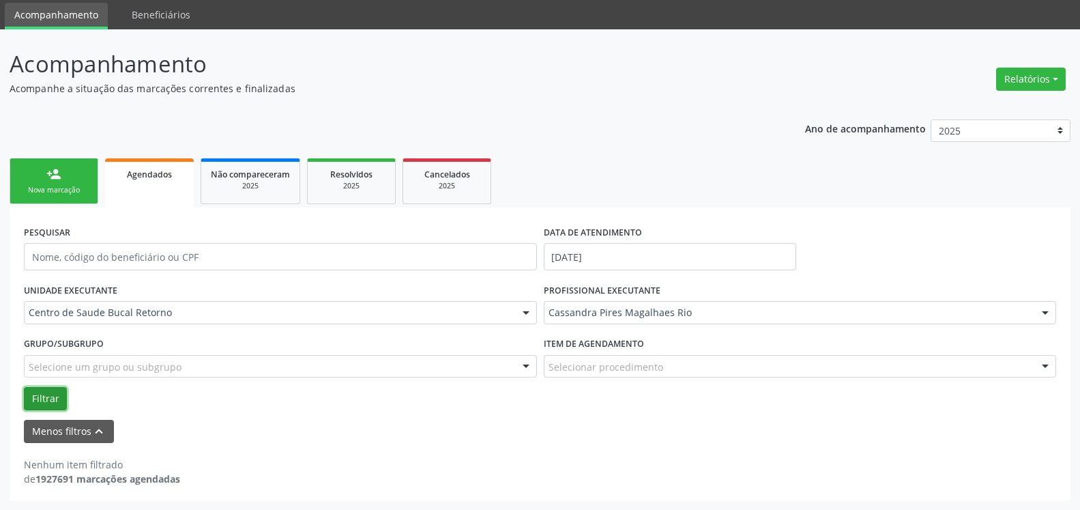
click at [40, 400] on button "Filtrar" at bounding box center [45, 398] width 43 height 23
